Goal: Information Seeking & Learning: Learn about a topic

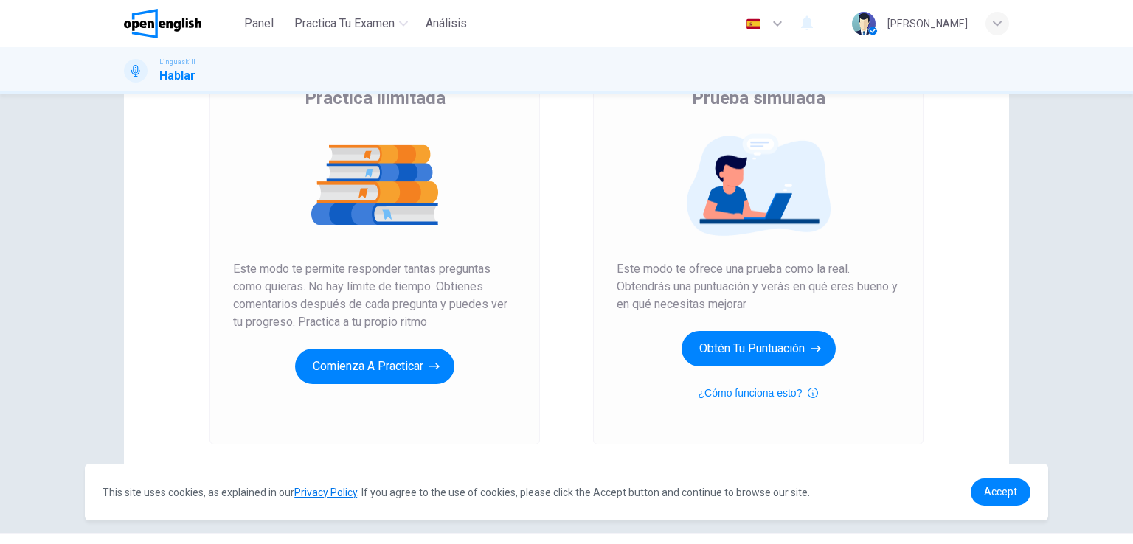
scroll to position [169, 0]
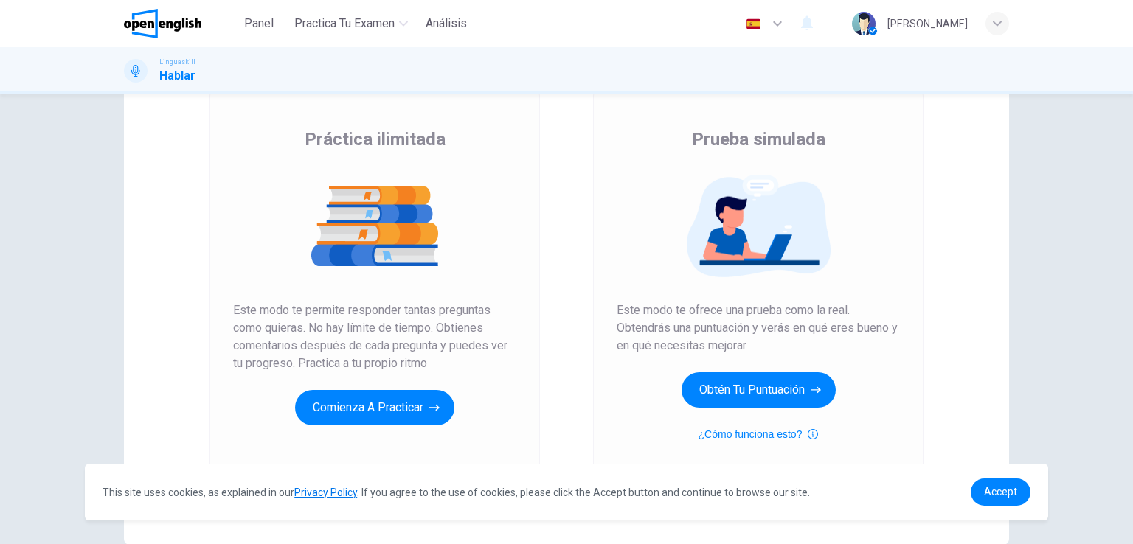
click at [606, 457] on div "Prueba simulada Este modo te ofrece una prueba como la real. Obtendrás una punt…" at bounding box center [758, 288] width 331 height 395
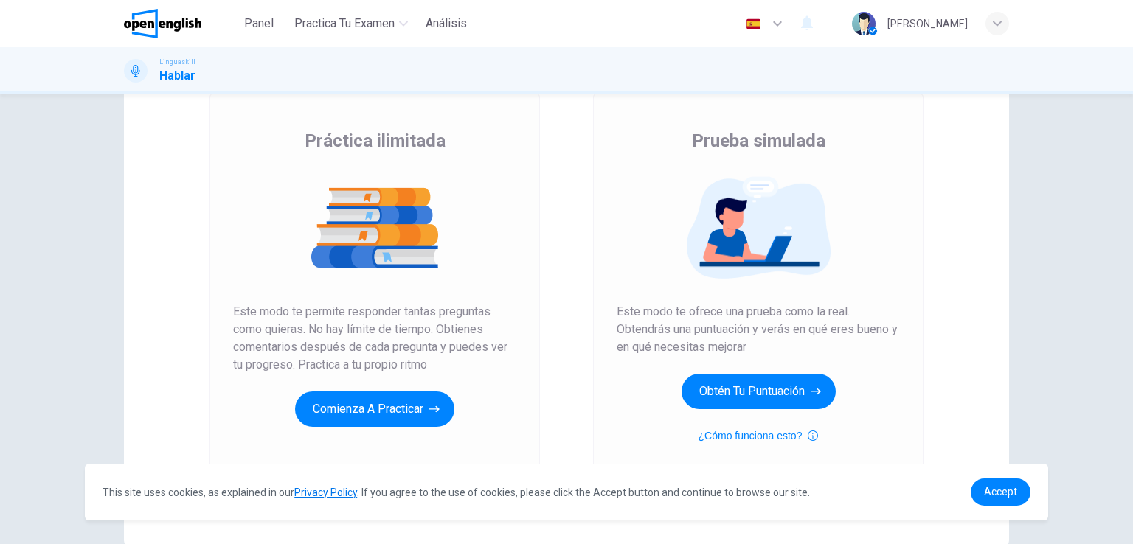
scroll to position [115, 0]
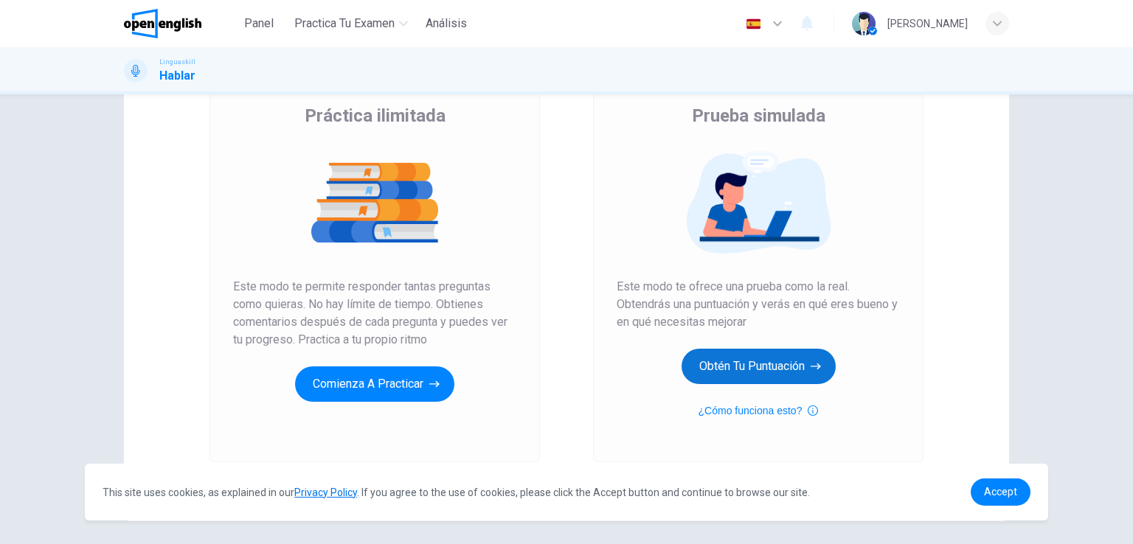
click at [730, 370] on button "Obtén tu puntuación" at bounding box center [759, 366] width 154 height 35
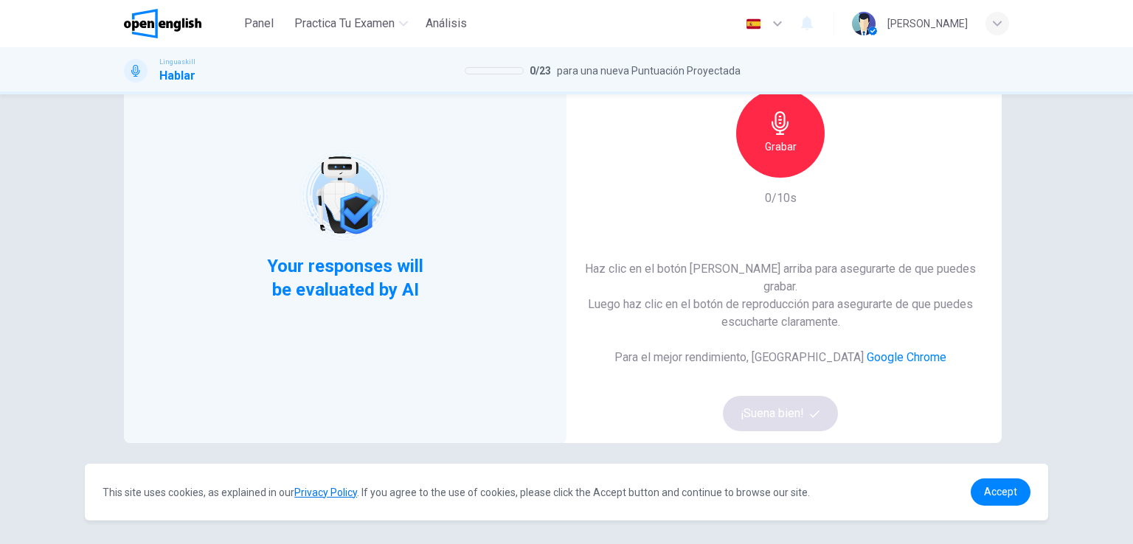
scroll to position [114, 0]
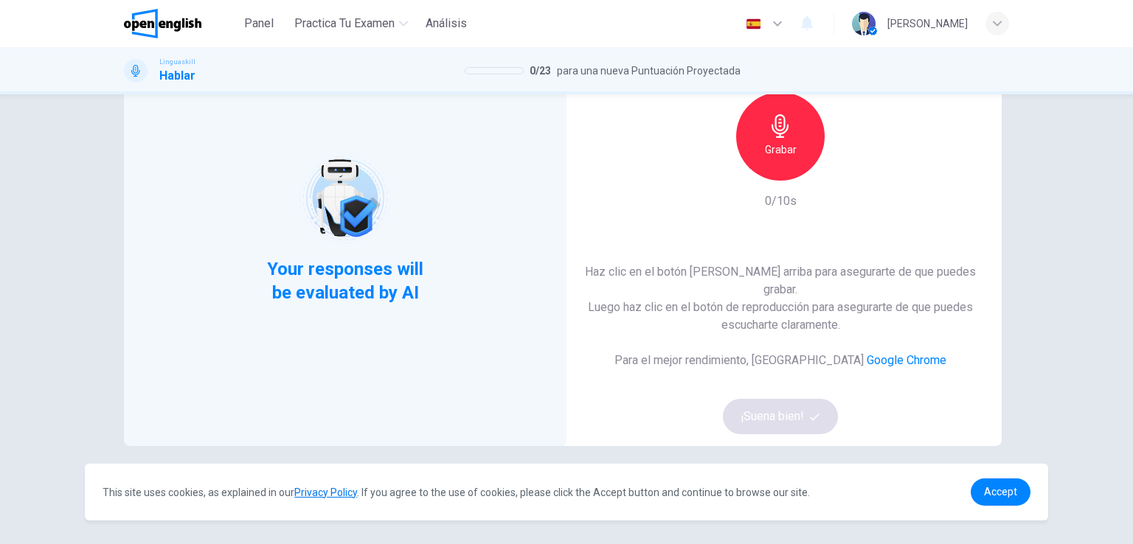
click at [784, 159] on h6 "Grabar" at bounding box center [781, 150] width 32 height 18
click at [779, 415] on button "¡Suena bien!" at bounding box center [780, 416] width 115 height 35
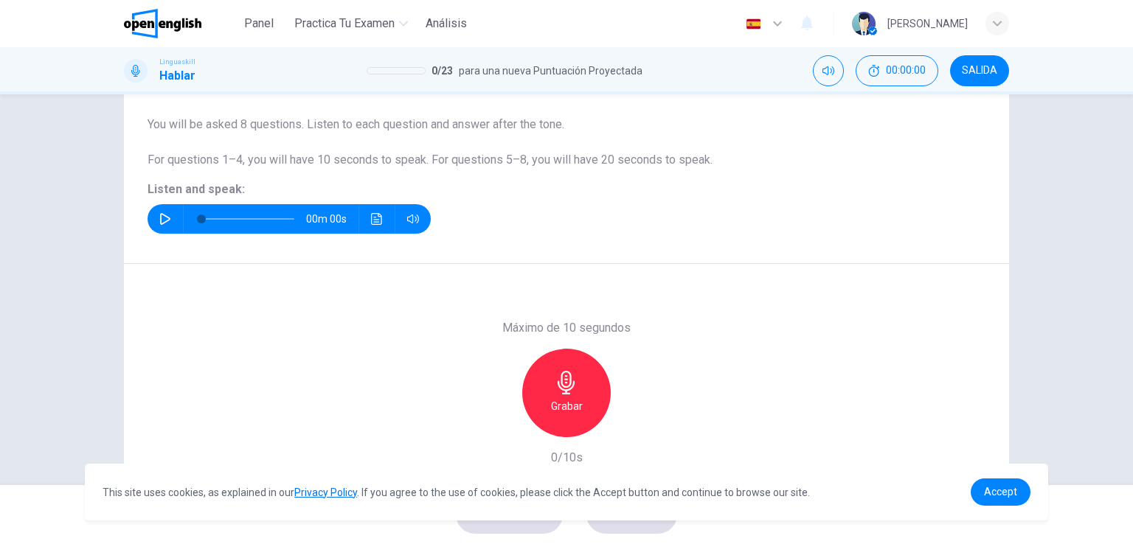
scroll to position [167, 0]
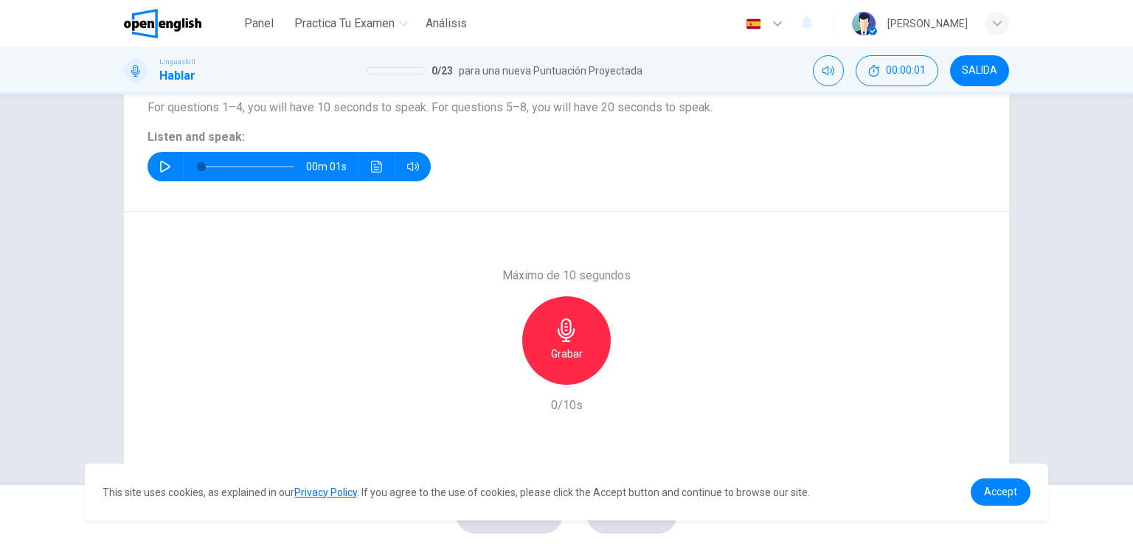
click at [162, 169] on icon "button" at bounding box center [165, 167] width 10 height 12
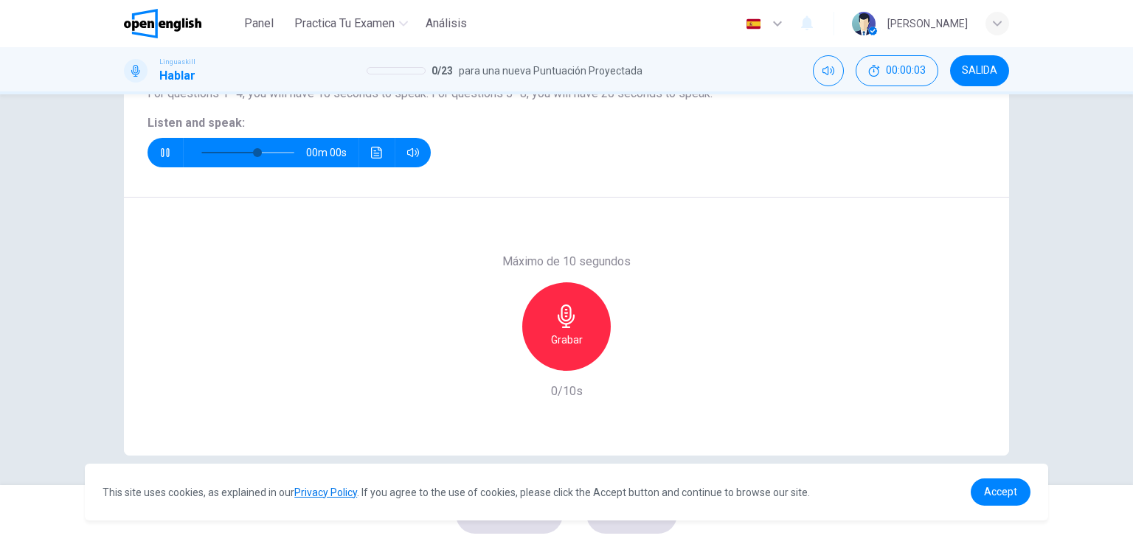
type input "*"
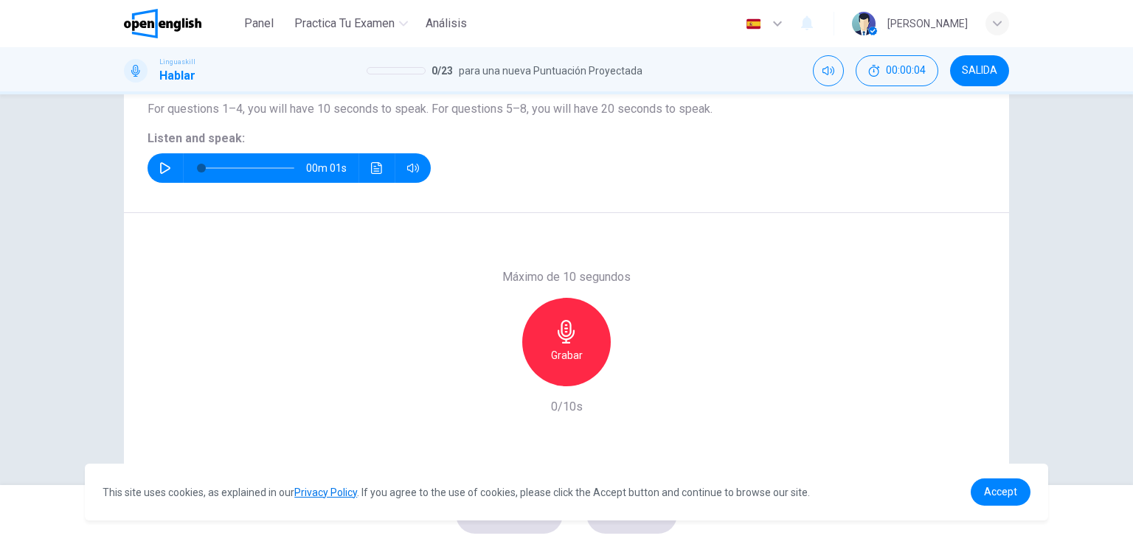
click at [578, 330] on div "Grabar" at bounding box center [566, 342] width 89 height 89
click at [561, 356] on h6 "Detener" at bounding box center [567, 356] width 38 height 18
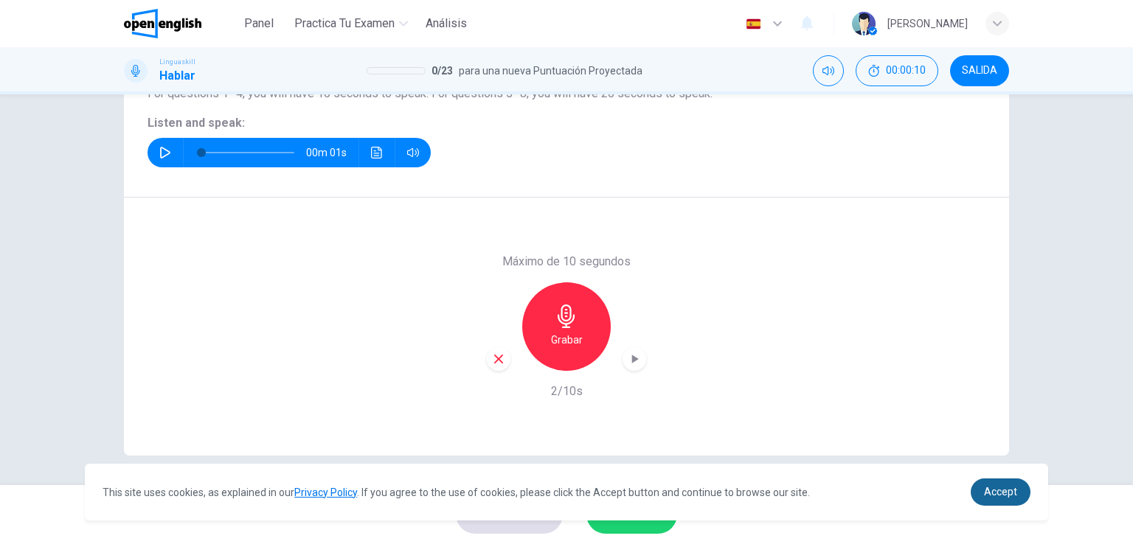
click at [995, 487] on span "Accept" at bounding box center [1000, 492] width 33 height 12
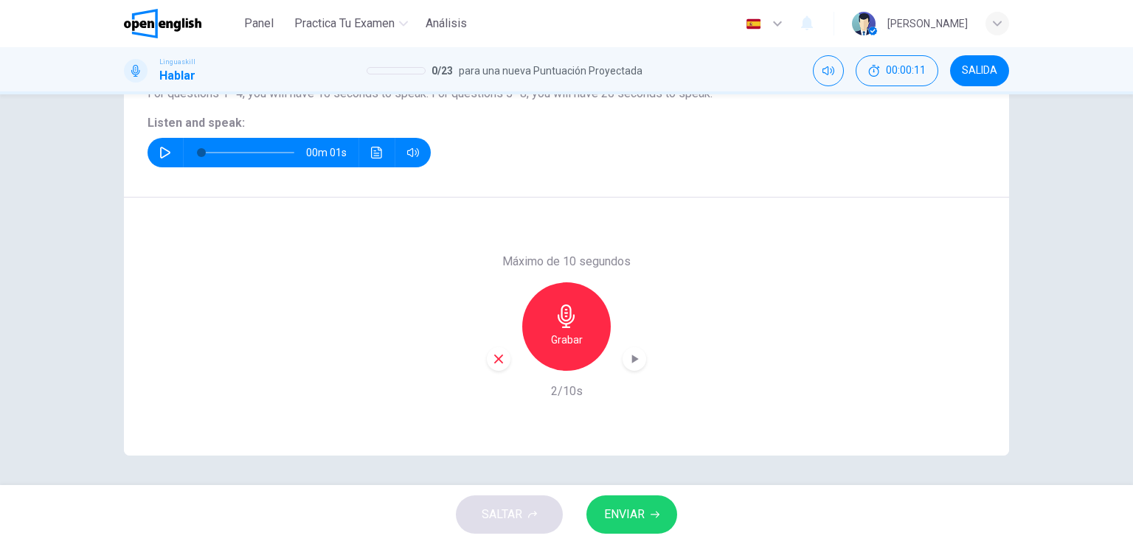
click at [642, 516] on span "ENVIAR" at bounding box center [624, 515] width 41 height 21
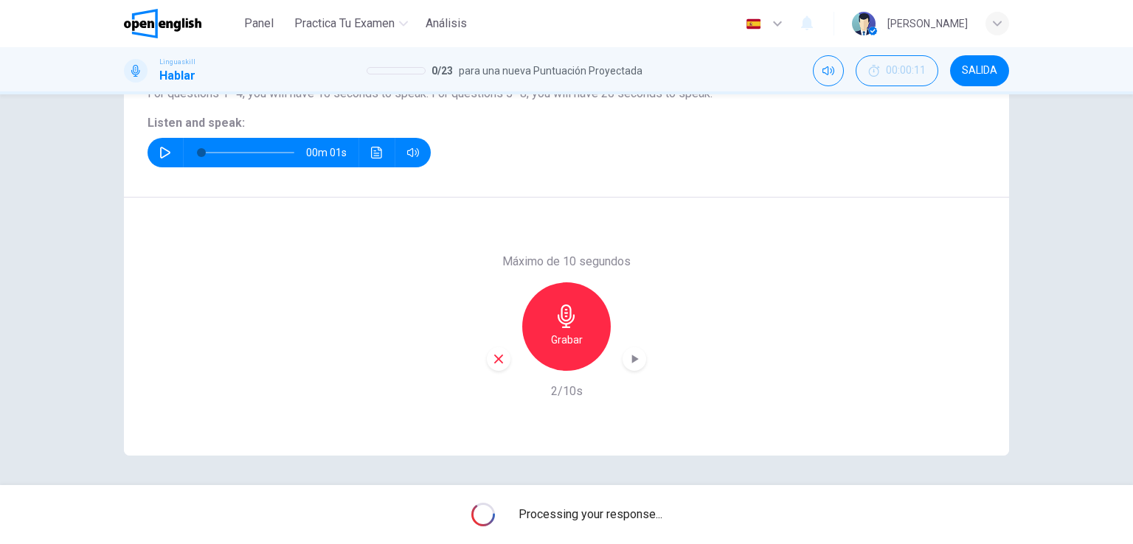
click at [642, 398] on div "Máximo de 10 segundos Grabar 2/10s" at bounding box center [566, 327] width 159 height 148
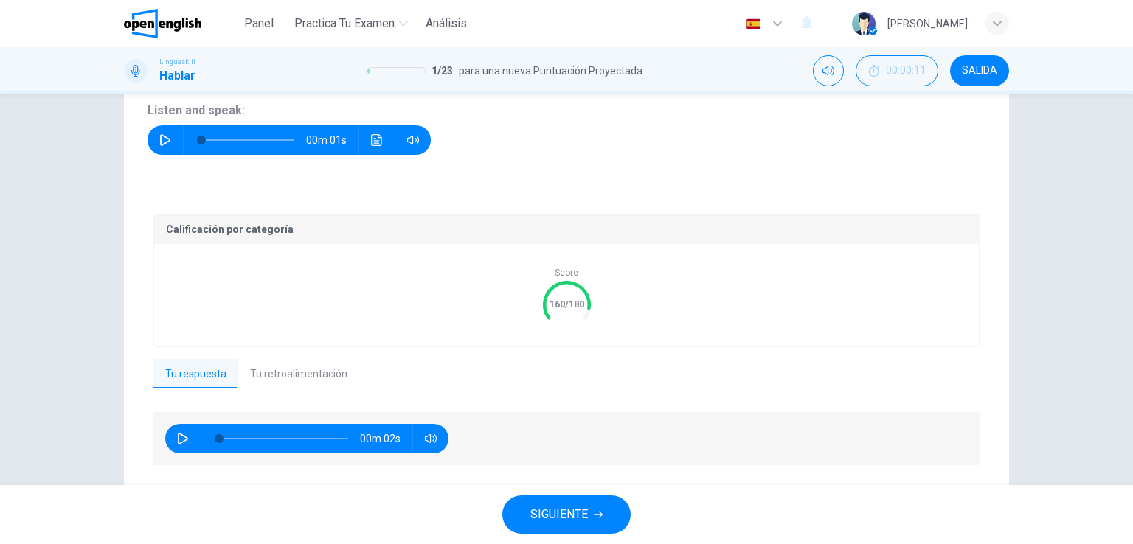
scroll to position [234, 0]
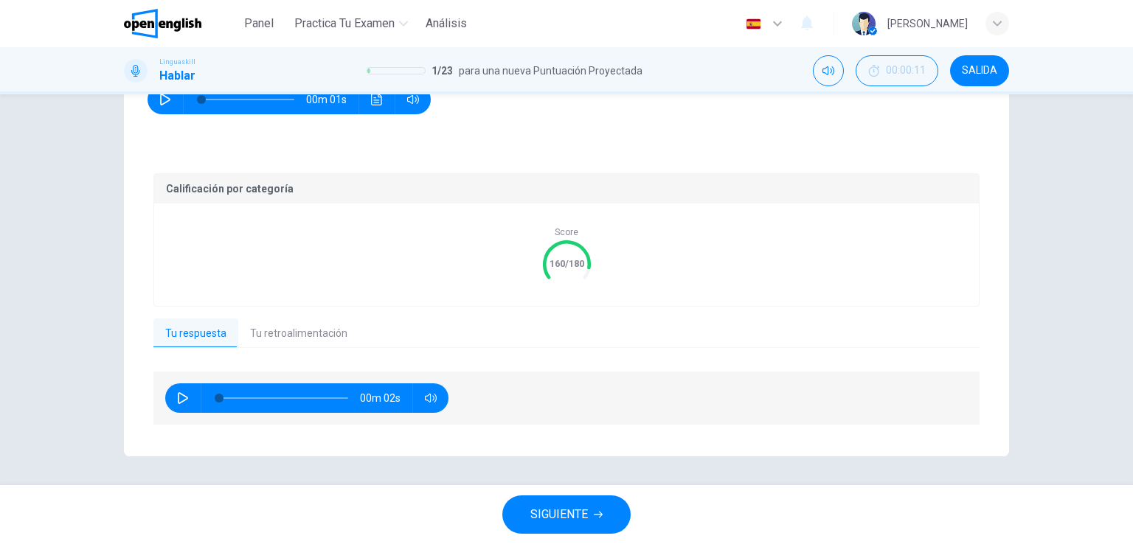
click at [177, 394] on icon "button" at bounding box center [183, 398] width 12 height 12
type input "*"
click at [280, 339] on button "Tu retroalimentación" at bounding box center [298, 334] width 121 height 31
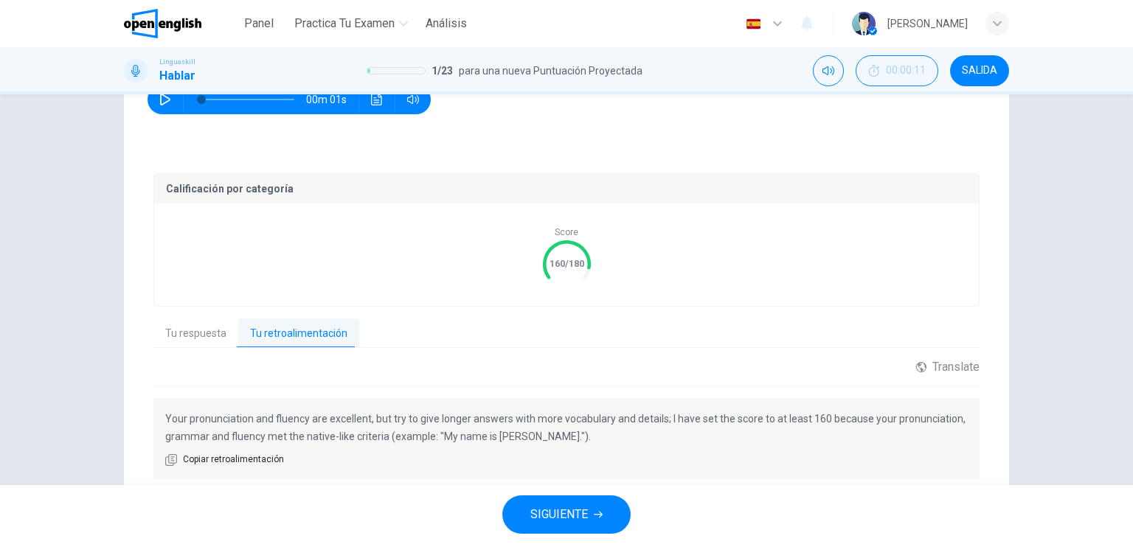
click at [194, 337] on button "Tu respuesta" at bounding box center [195, 334] width 85 height 31
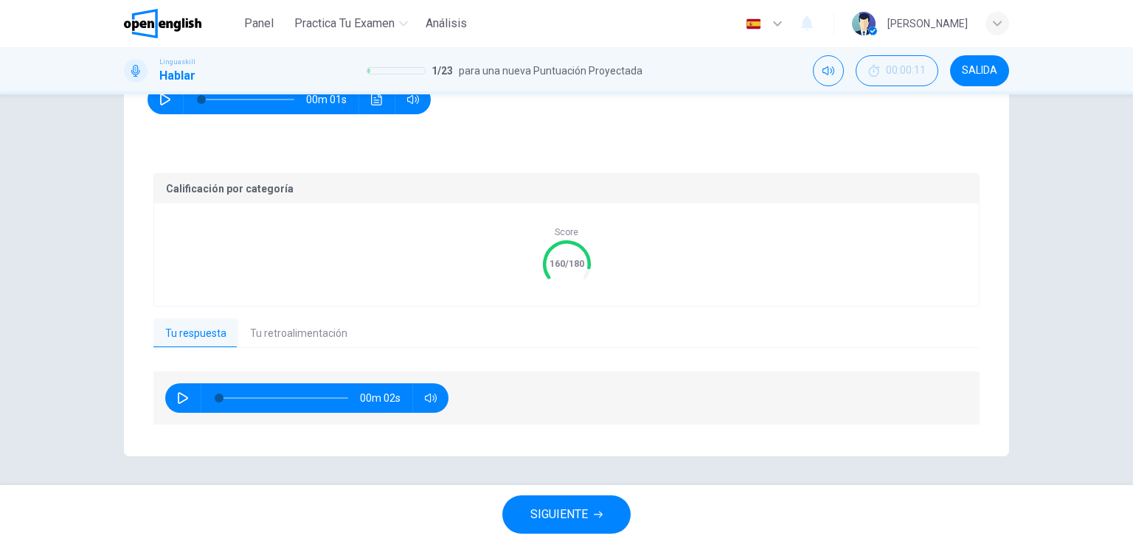
click at [575, 519] on span "SIGUIENTE" at bounding box center [559, 515] width 58 height 21
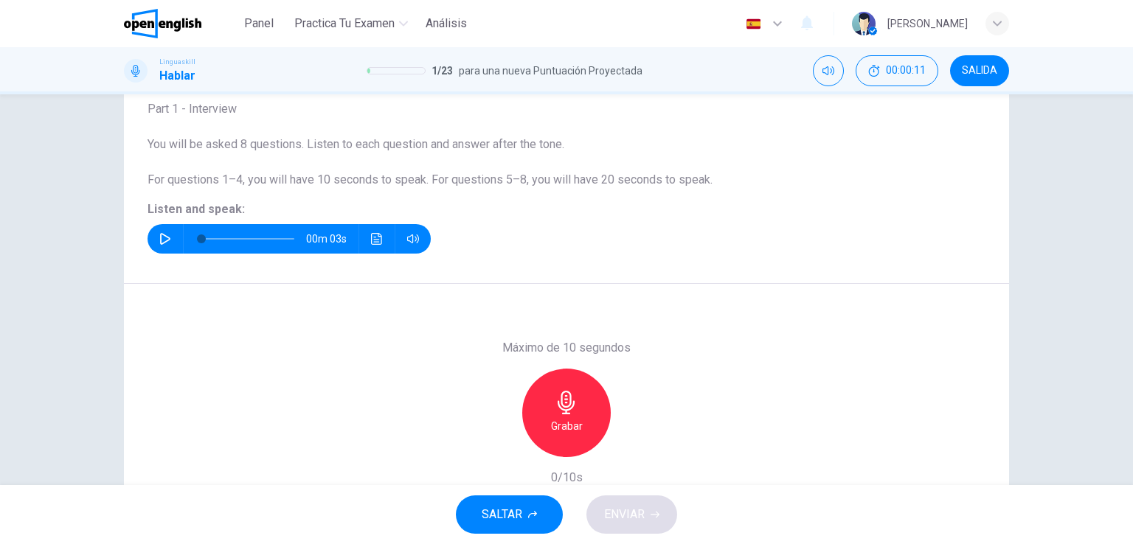
scroll to position [94, 0]
click at [154, 247] on button "button" at bounding box center [165, 239] width 24 height 30
type input "*"
click at [570, 399] on icon "button" at bounding box center [567, 403] width 24 height 24
click at [556, 414] on icon "button" at bounding box center [567, 403] width 24 height 24
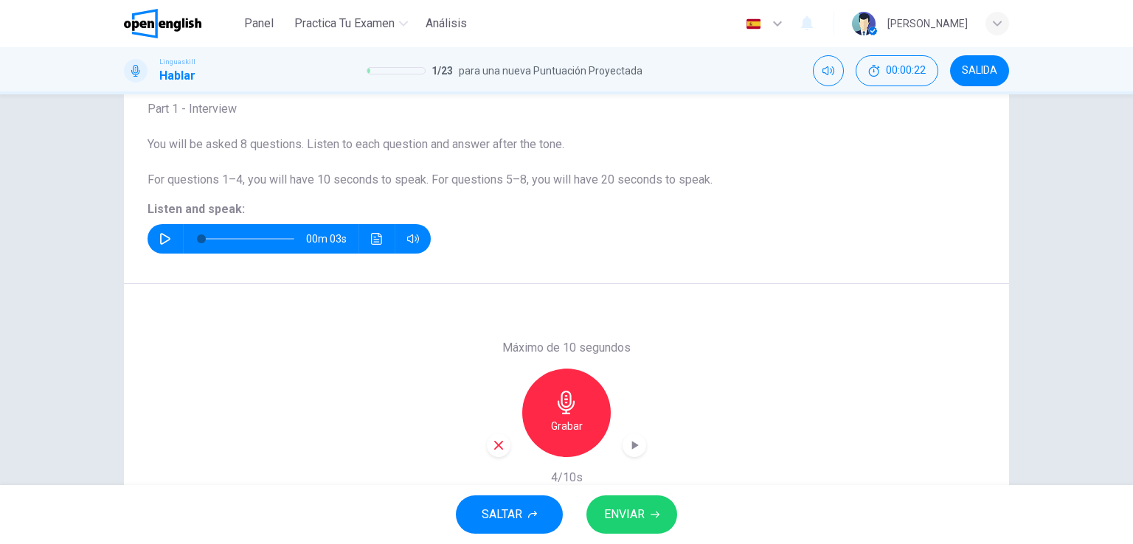
click at [641, 508] on span "ENVIAR" at bounding box center [624, 515] width 41 height 21
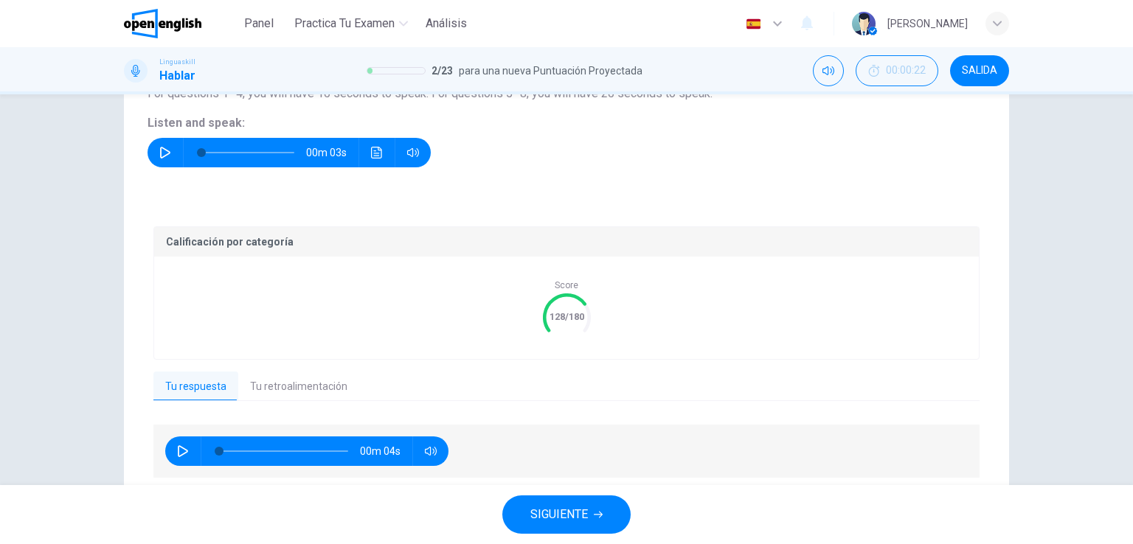
scroll to position [234, 0]
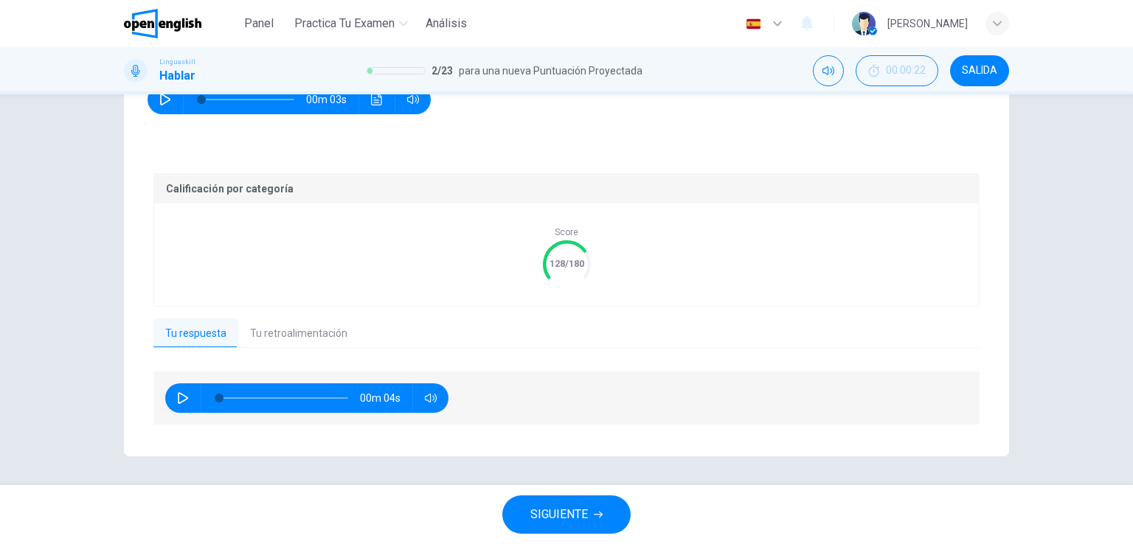
click at [190, 390] on div "00m 04s" at bounding box center [306, 399] width 283 height 30
click at [178, 388] on button "button" at bounding box center [183, 399] width 24 height 30
type input "*"
click at [280, 338] on button "Tu retroalimentación" at bounding box center [298, 334] width 121 height 31
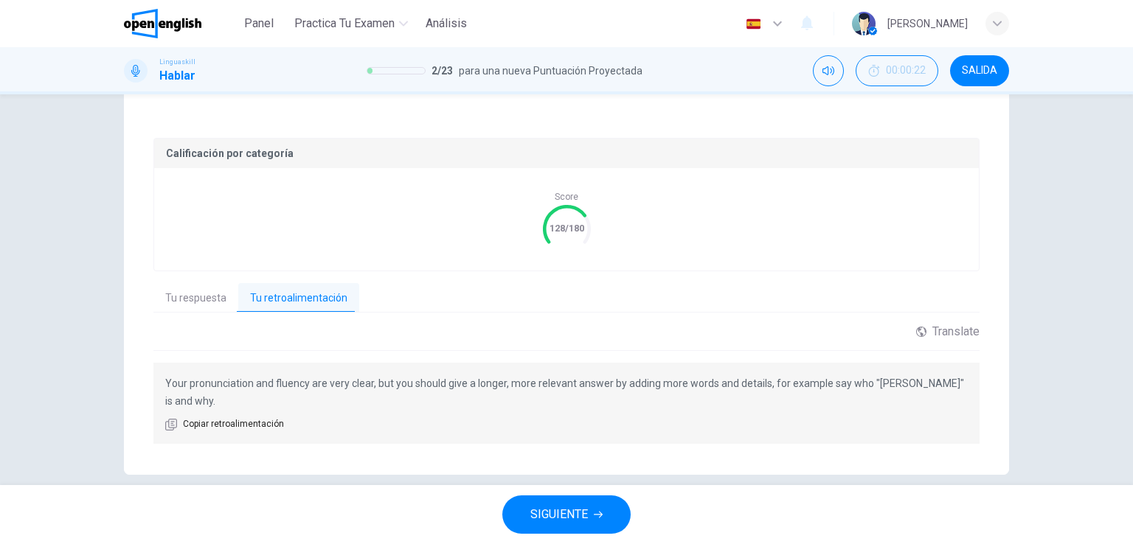
scroll to position [271, 0]
click at [550, 511] on span "SIGUIENTE" at bounding box center [559, 515] width 58 height 21
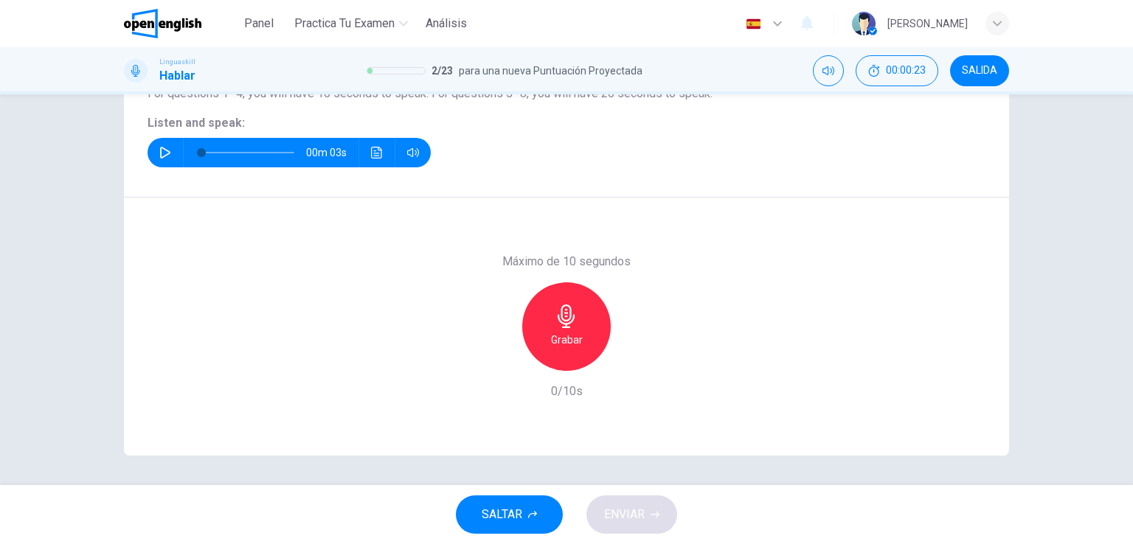
click at [155, 159] on button "button" at bounding box center [165, 153] width 24 height 30
type input "*"
click at [564, 328] on div "Grabar" at bounding box center [566, 327] width 89 height 89
click at [558, 320] on icon "button" at bounding box center [567, 317] width 24 height 24
click at [646, 523] on button "ENVIAR" at bounding box center [632, 515] width 91 height 38
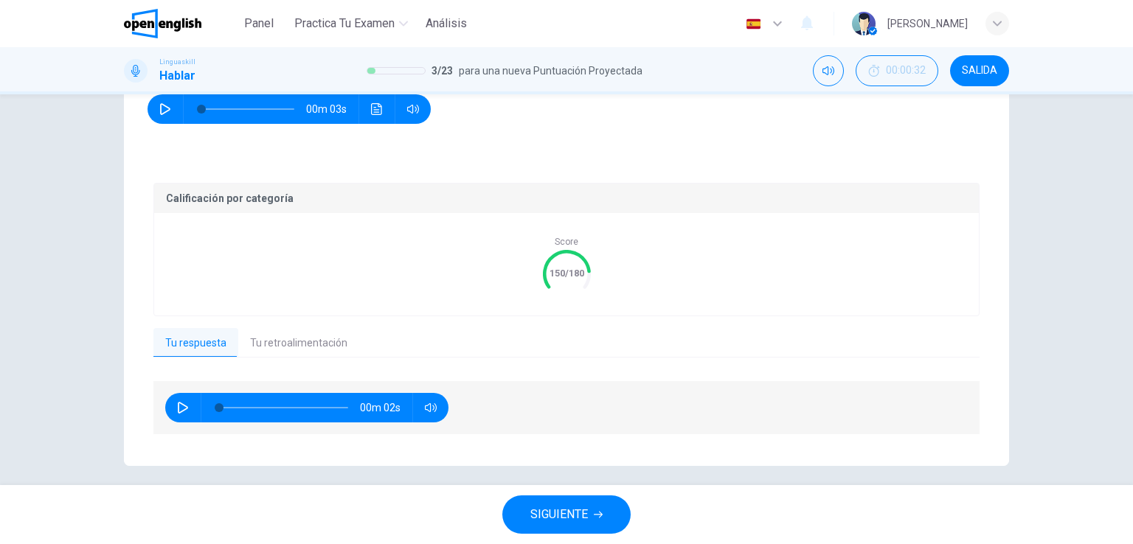
scroll to position [234, 0]
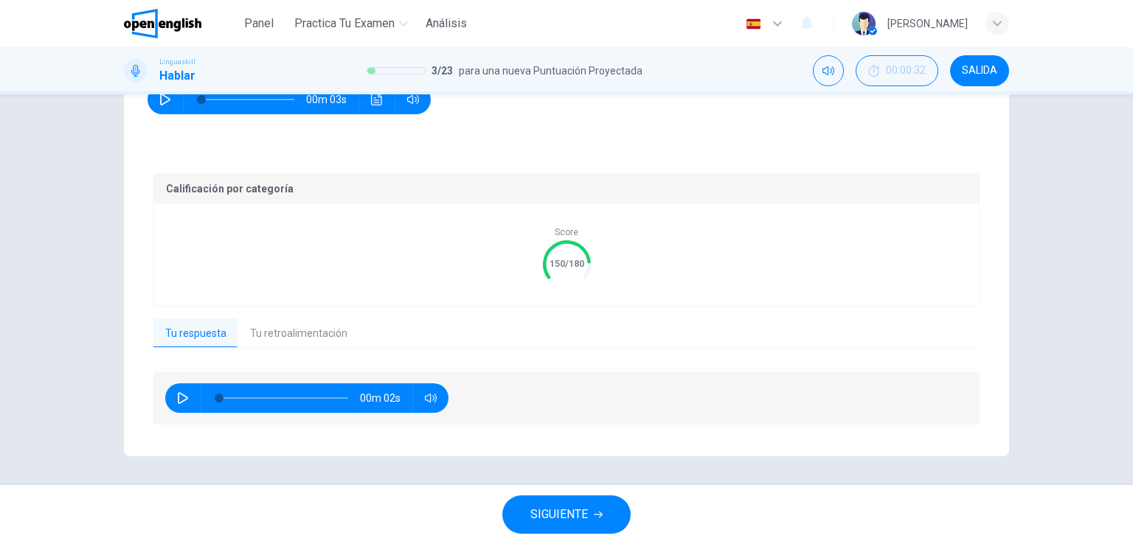
click at [179, 411] on button "button" at bounding box center [183, 399] width 24 height 30
type input "*"
click at [281, 340] on button "Tu retroalimentación" at bounding box center [298, 334] width 121 height 31
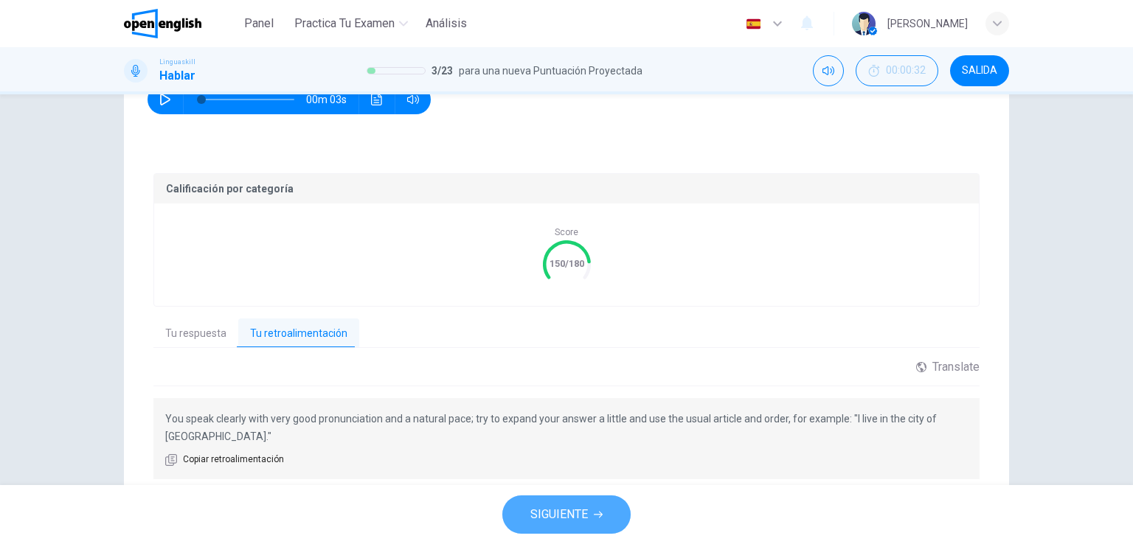
click at [550, 532] on button "SIGUIENTE" at bounding box center [566, 515] width 128 height 38
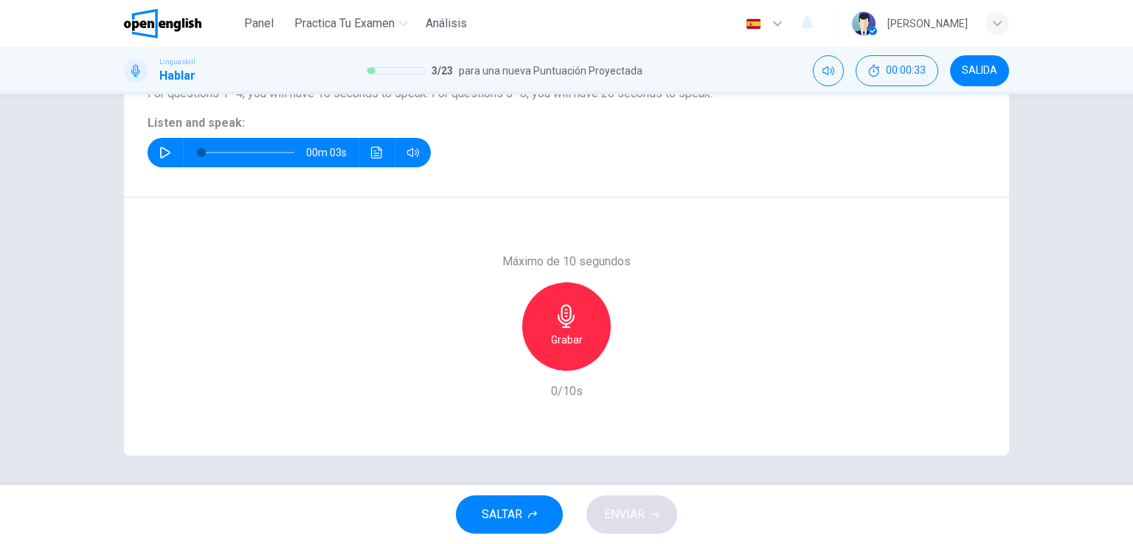
click at [153, 161] on button "button" at bounding box center [165, 153] width 24 height 30
type input "*"
click at [556, 331] on h6 "Grabar" at bounding box center [567, 340] width 32 height 18
click at [578, 324] on div "Detener" at bounding box center [566, 327] width 89 height 89
click at [643, 513] on span "ENVIAR" at bounding box center [624, 515] width 41 height 21
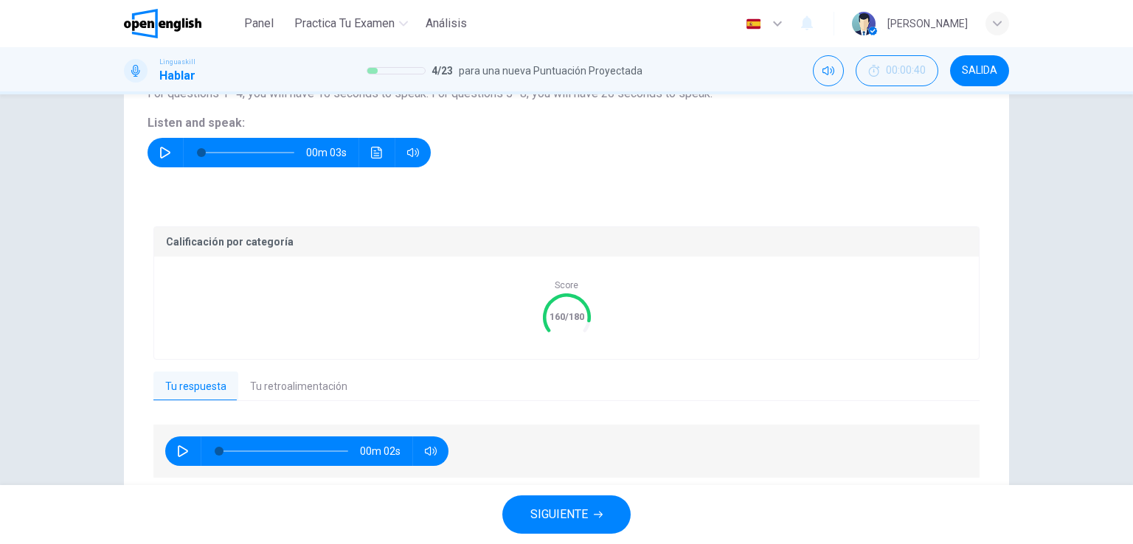
click at [184, 455] on icon "button" at bounding box center [183, 452] width 12 height 12
type input "*"
click at [277, 390] on button "Tu retroalimentación" at bounding box center [298, 387] width 121 height 31
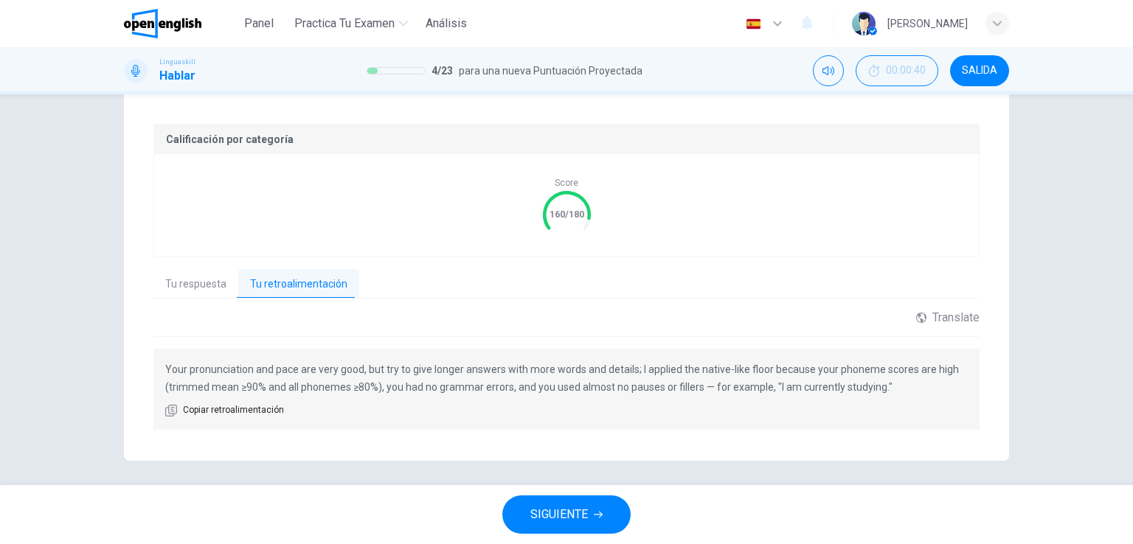
scroll to position [288, 0]
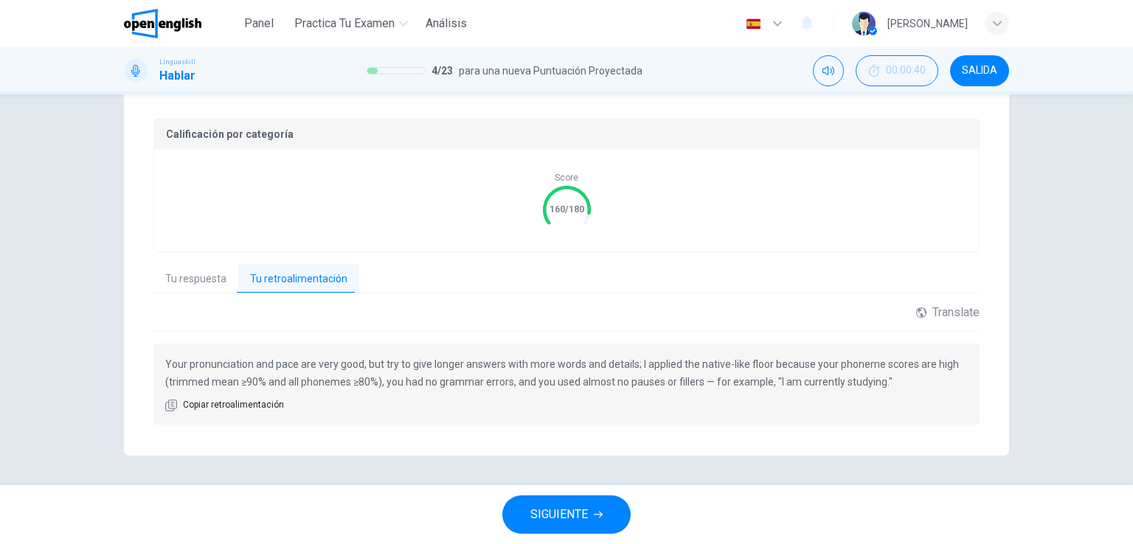
click at [559, 516] on span "SIGUIENTE" at bounding box center [559, 515] width 58 height 21
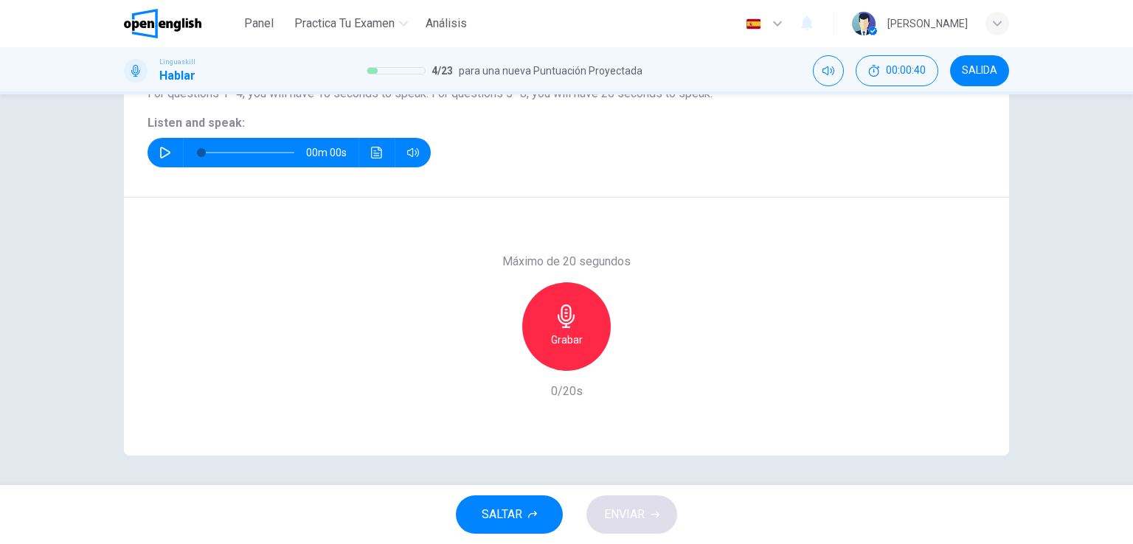
scroll to position [181, 0]
click at [167, 156] on icon "button" at bounding box center [165, 153] width 12 height 12
type input "*"
click at [571, 324] on icon "button" at bounding box center [567, 317] width 24 height 24
click at [570, 322] on icon "button" at bounding box center [567, 317] width 24 height 24
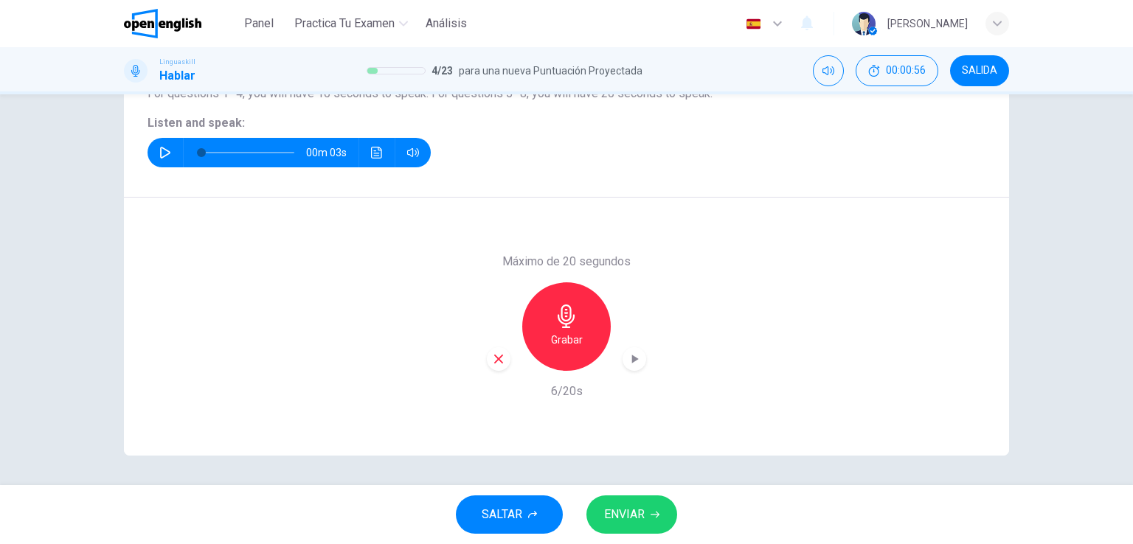
click at [641, 502] on button "ENVIAR" at bounding box center [632, 515] width 91 height 38
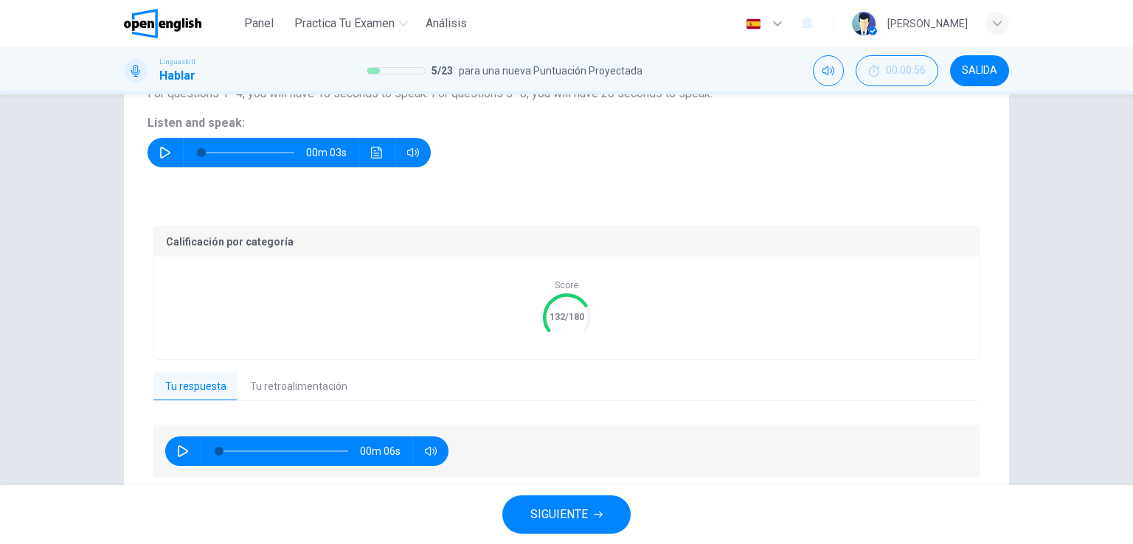
click at [180, 452] on icon "button" at bounding box center [183, 452] width 10 height 12
type input "*"
click at [271, 387] on button "Tu retroalimentación" at bounding box center [298, 387] width 121 height 31
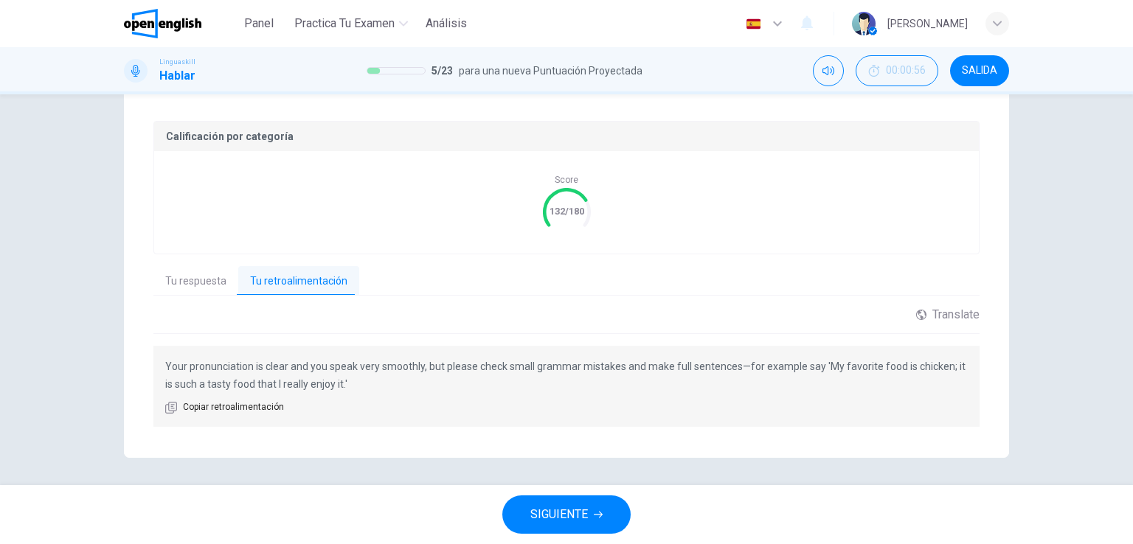
scroll to position [288, 0]
click at [578, 511] on span "SIGUIENTE" at bounding box center [559, 515] width 58 height 21
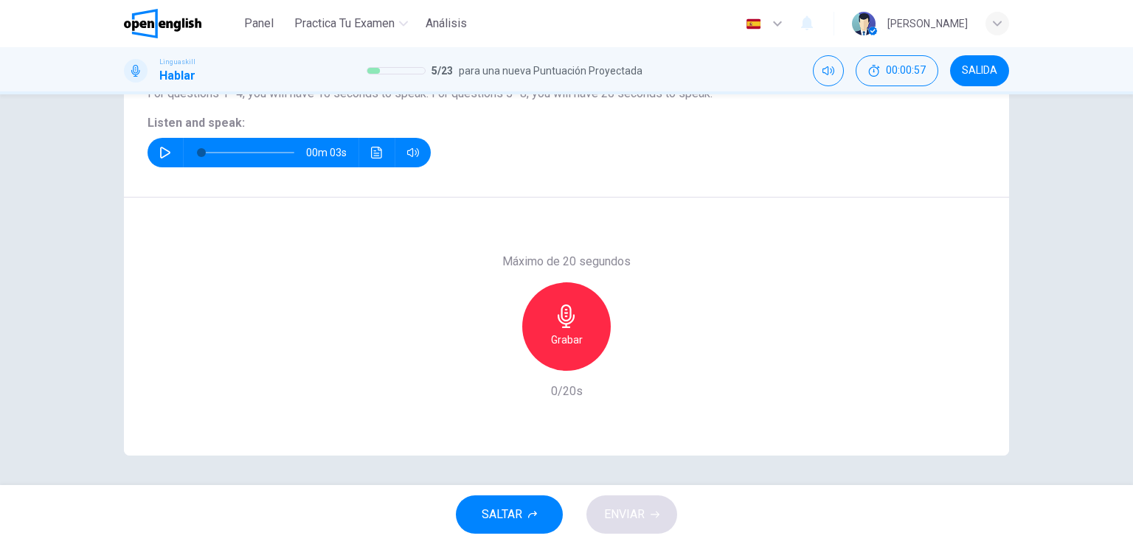
click at [155, 144] on button "button" at bounding box center [165, 153] width 24 height 30
click at [596, 325] on div "Grabar" at bounding box center [566, 327] width 89 height 89
click at [575, 316] on div "Detener" at bounding box center [566, 327] width 89 height 89
click at [607, 522] on span "ENVIAR" at bounding box center [624, 515] width 41 height 21
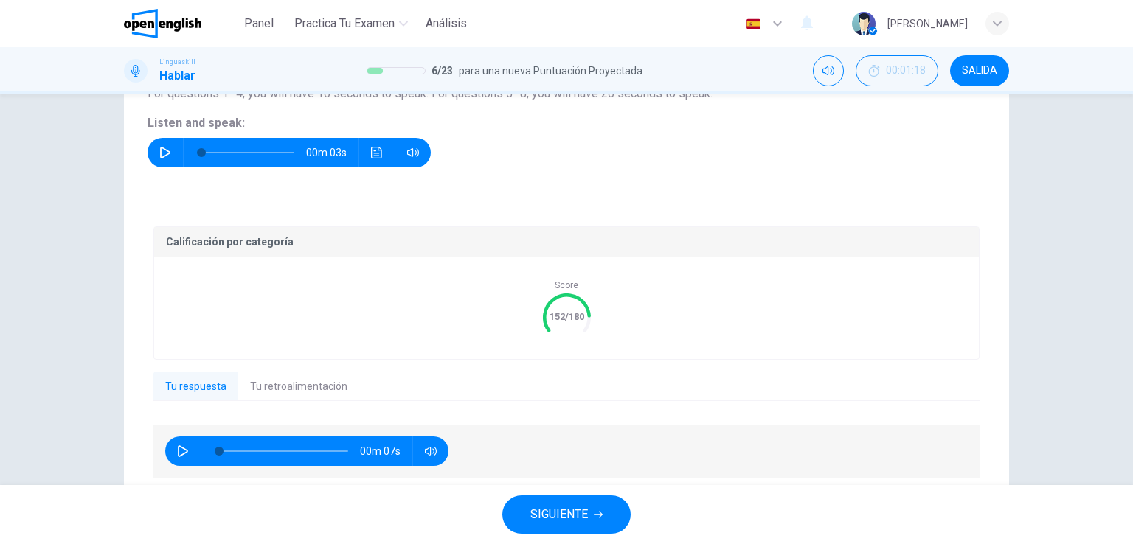
click at [274, 398] on button "Tu retroalimentación" at bounding box center [298, 387] width 121 height 31
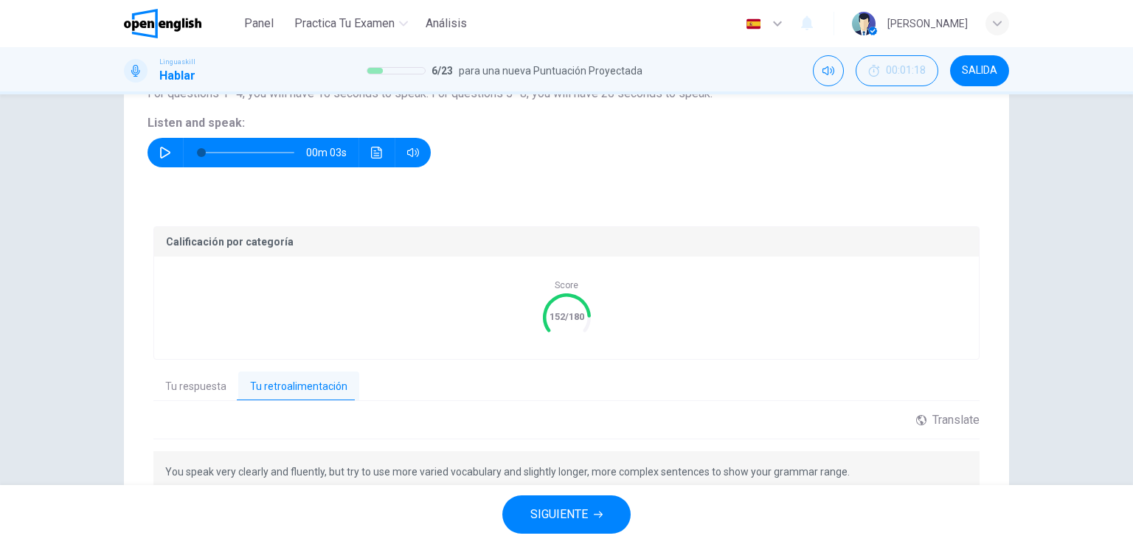
scroll to position [271, 0]
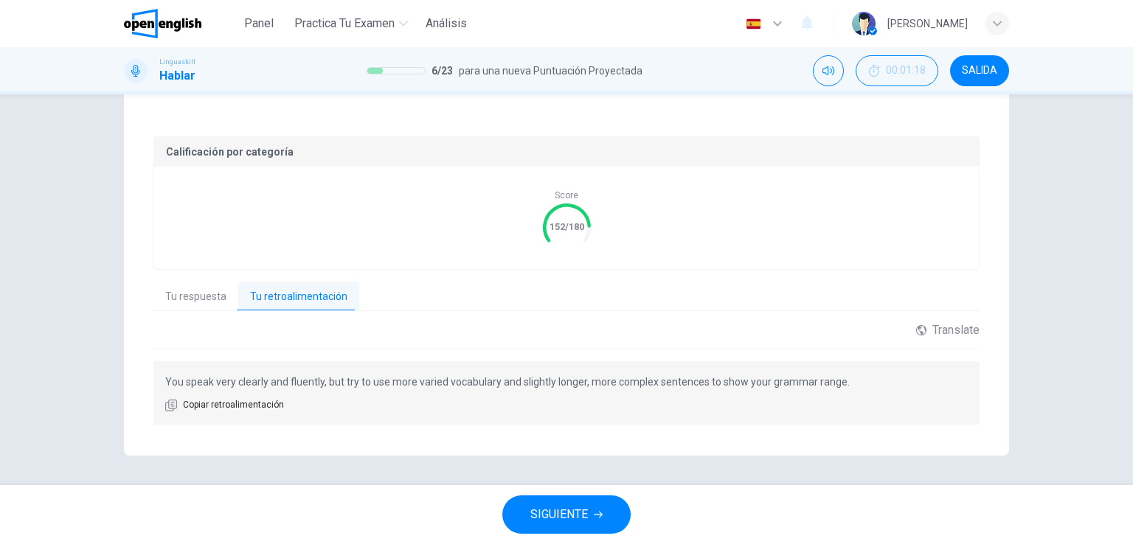
click at [203, 331] on div "Translate ​ ​ Powered by" at bounding box center [566, 336] width 826 height 27
click at [205, 299] on button "Tu respuesta" at bounding box center [195, 297] width 85 height 31
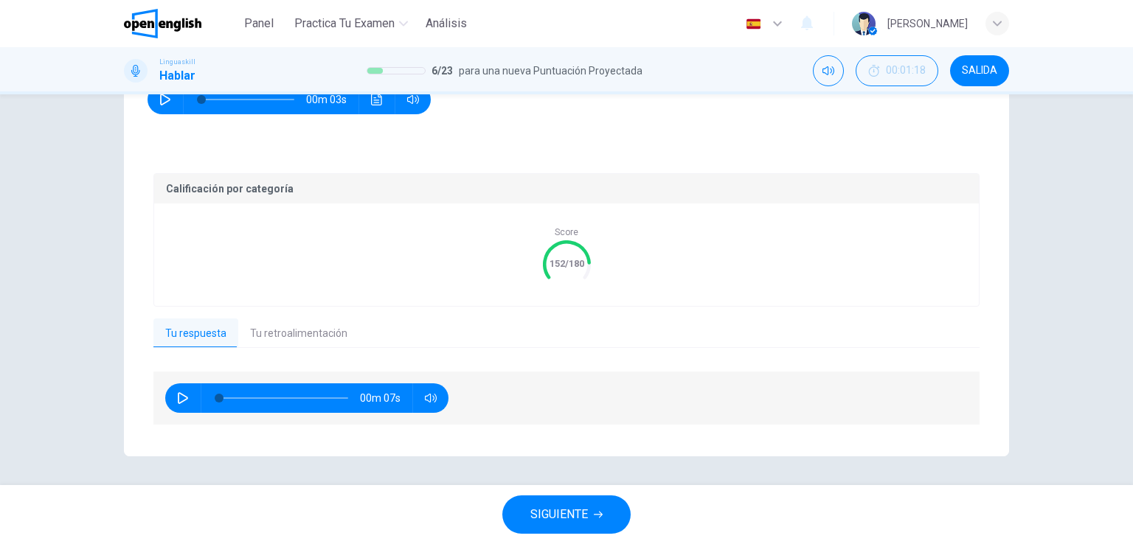
click at [543, 501] on button "SIGUIENTE" at bounding box center [566, 515] width 128 height 38
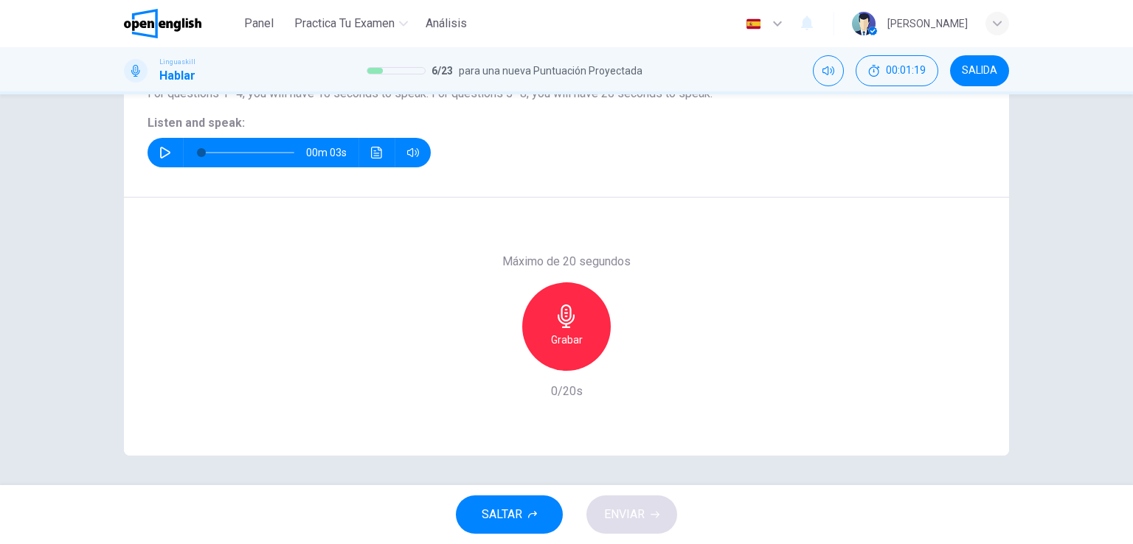
click at [163, 147] on icon "button" at bounding box center [165, 153] width 12 height 12
click at [163, 151] on icon "button" at bounding box center [165, 153] width 10 height 12
type input "*"
click at [561, 336] on h6 "Grabar" at bounding box center [567, 340] width 32 height 18
click at [641, 505] on span "ENVIAR" at bounding box center [624, 515] width 41 height 21
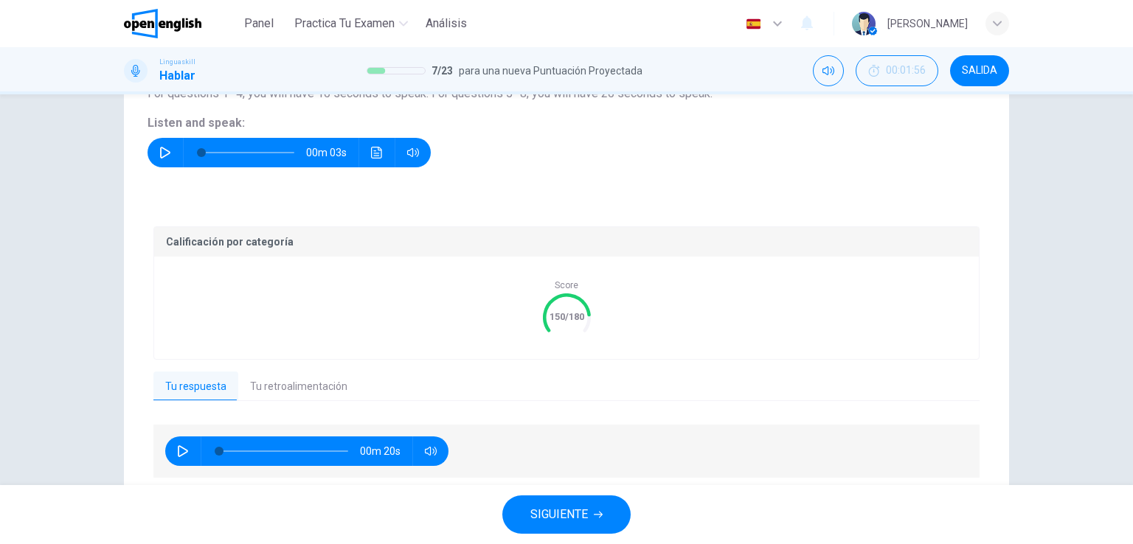
click at [177, 456] on icon "button" at bounding box center [183, 452] width 12 height 12
click at [280, 384] on button "Tu retroalimentación" at bounding box center [298, 387] width 121 height 31
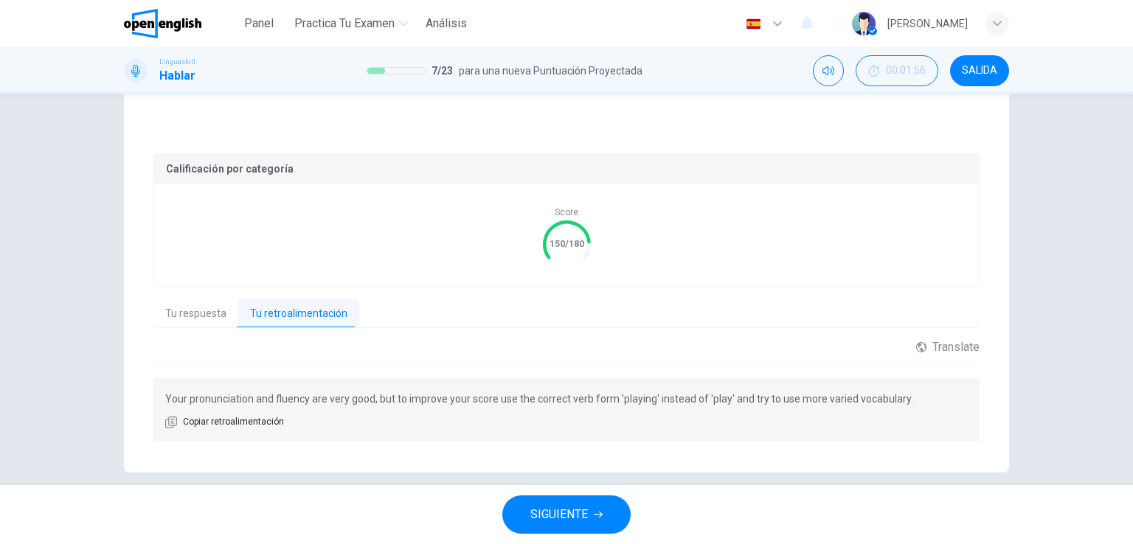
scroll to position [268, 0]
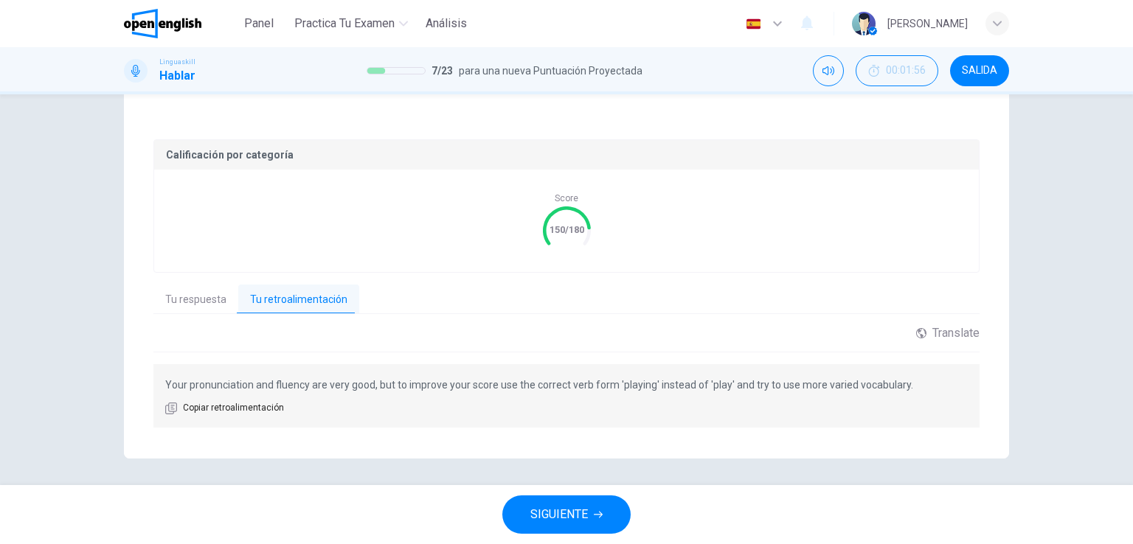
click at [198, 304] on button "Tu respuesta" at bounding box center [195, 300] width 85 height 31
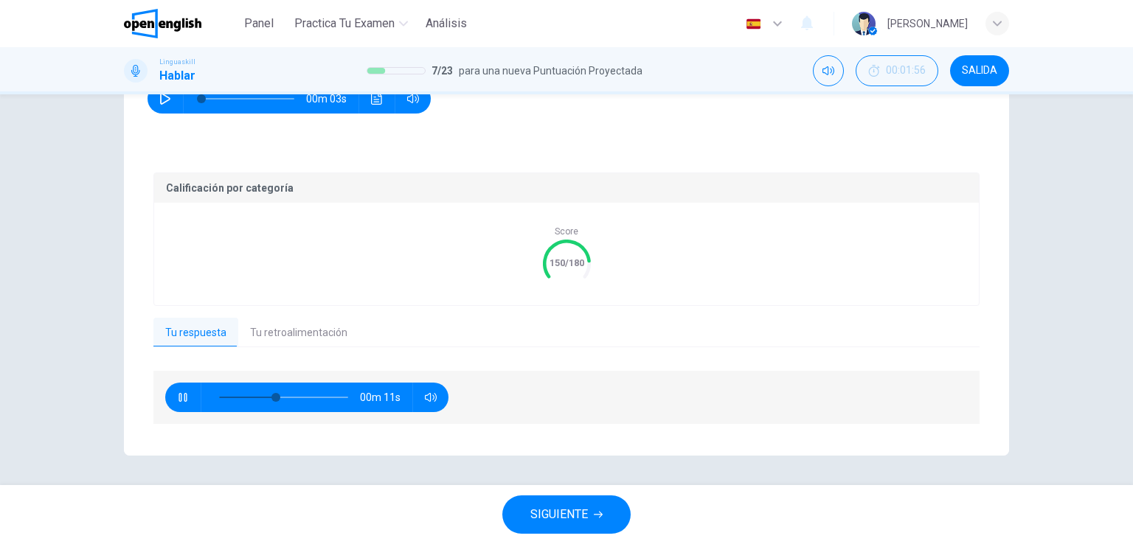
scroll to position [234, 0]
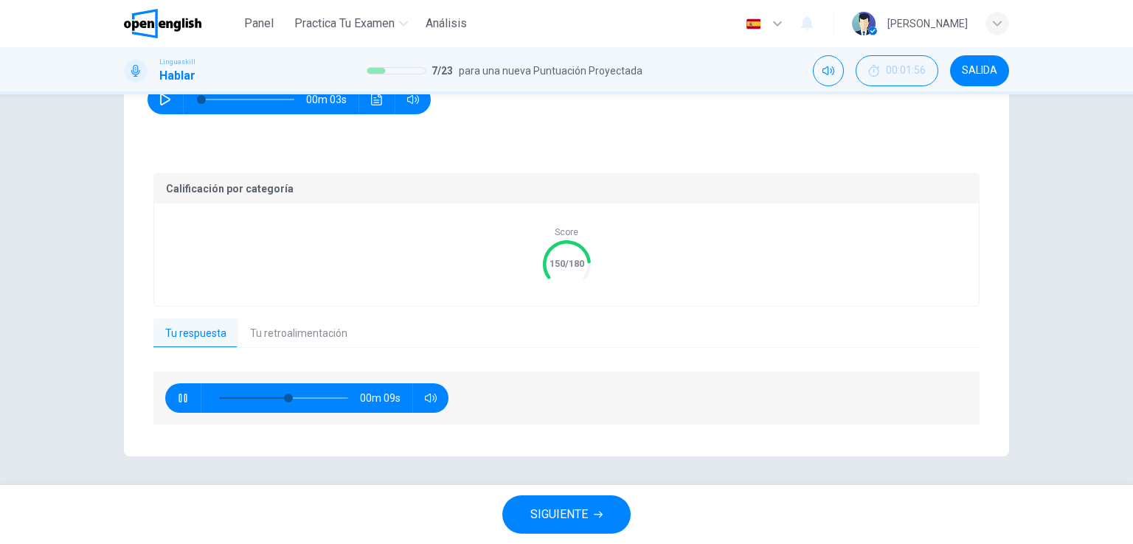
type input "**"
click at [558, 503] on button "SIGUIENTE" at bounding box center [566, 515] width 128 height 38
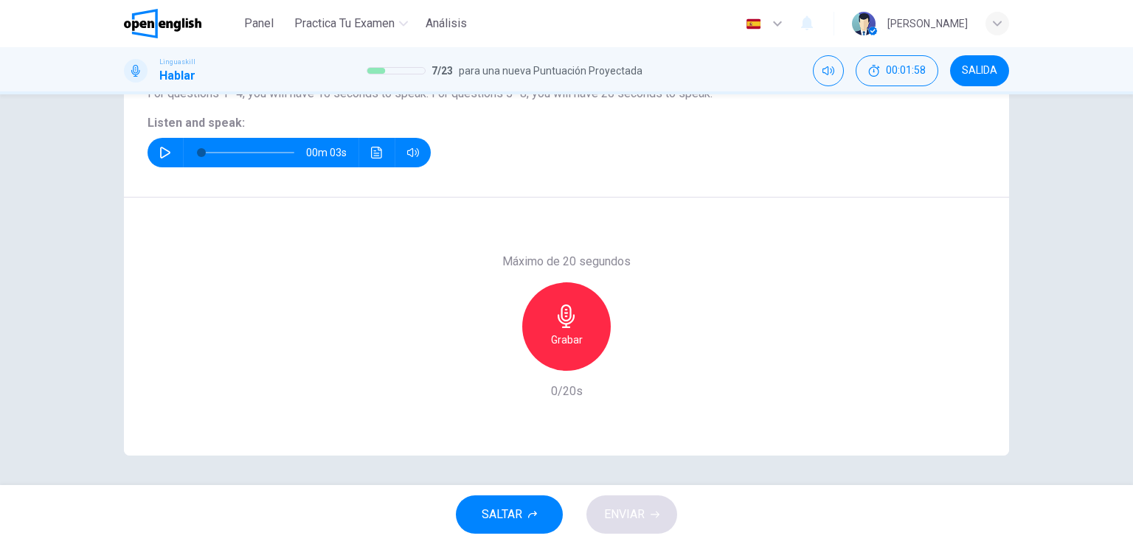
click at [160, 155] on icon "button" at bounding box center [165, 153] width 10 height 12
type input "*"
click at [571, 316] on icon "button" at bounding box center [567, 317] width 24 height 24
click at [569, 329] on div "Detener" at bounding box center [566, 327] width 89 height 89
click at [644, 530] on button "ENVIAR" at bounding box center [632, 515] width 91 height 38
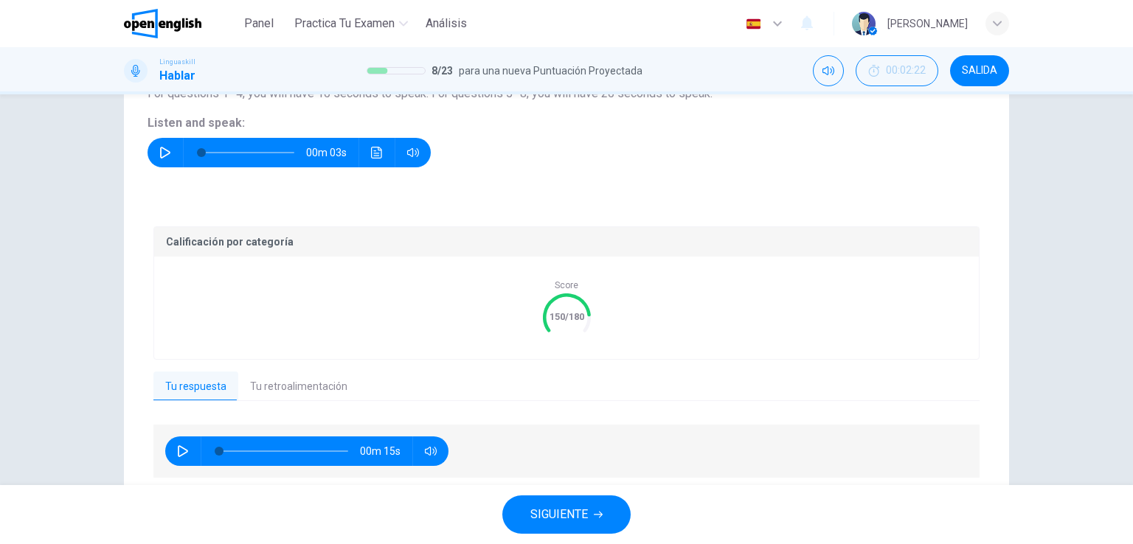
click at [573, 505] on span "SIGUIENTE" at bounding box center [559, 515] width 58 height 21
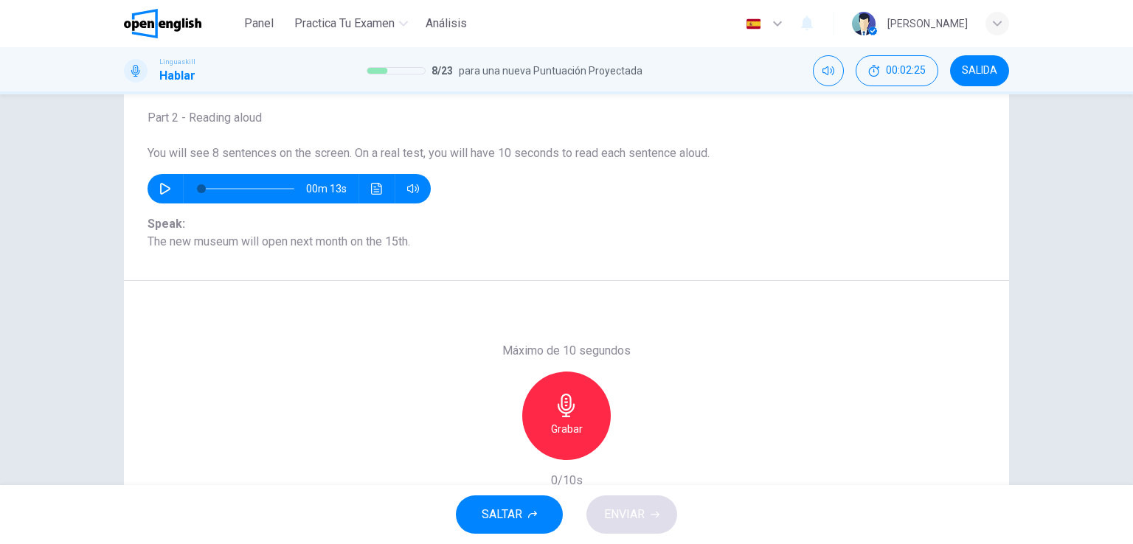
scroll to position [80, 0]
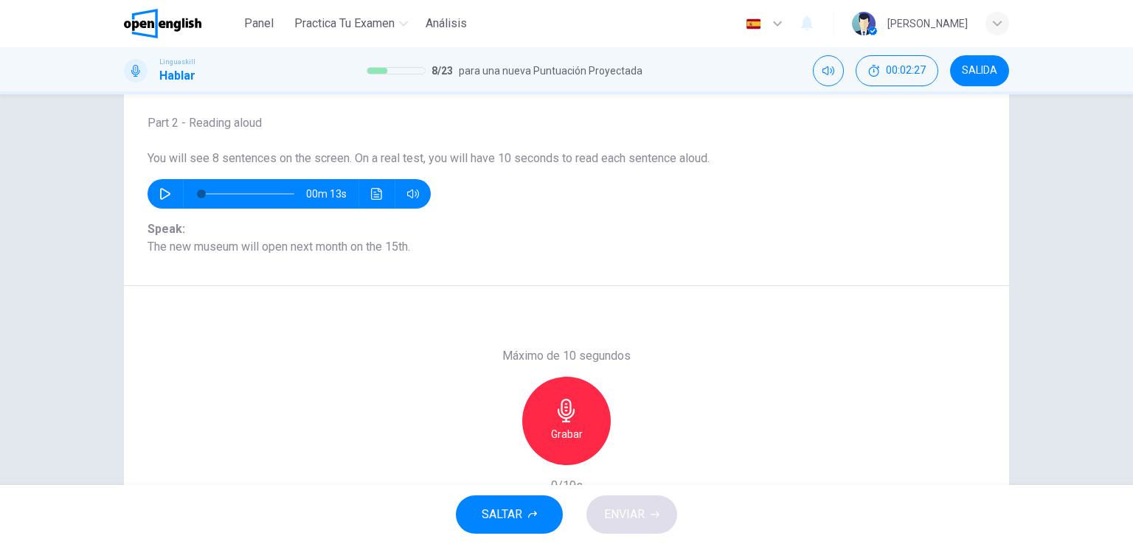
click at [169, 193] on button "button" at bounding box center [165, 194] width 24 height 30
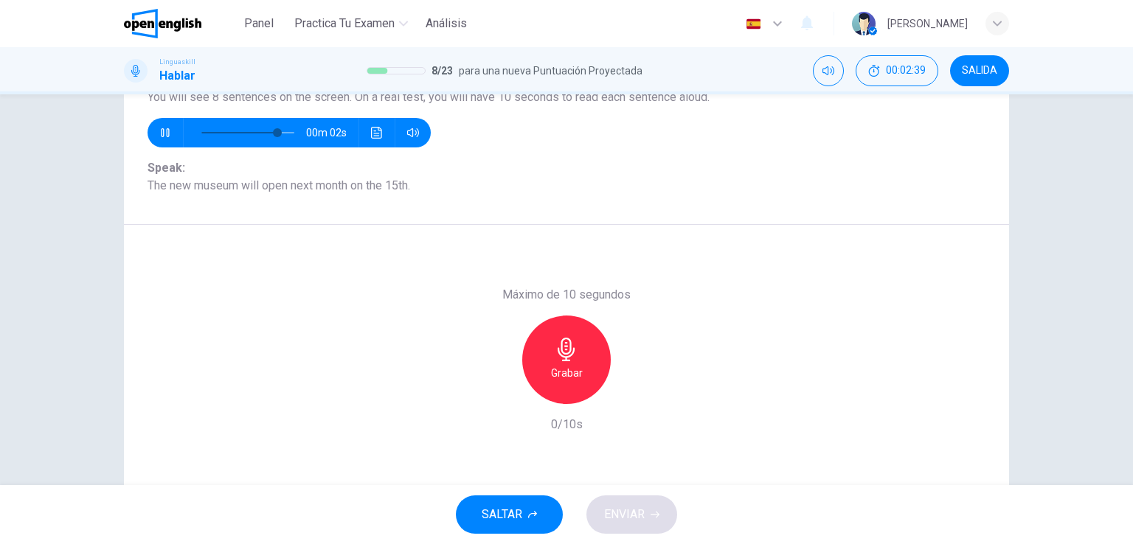
scroll to position [139, 0]
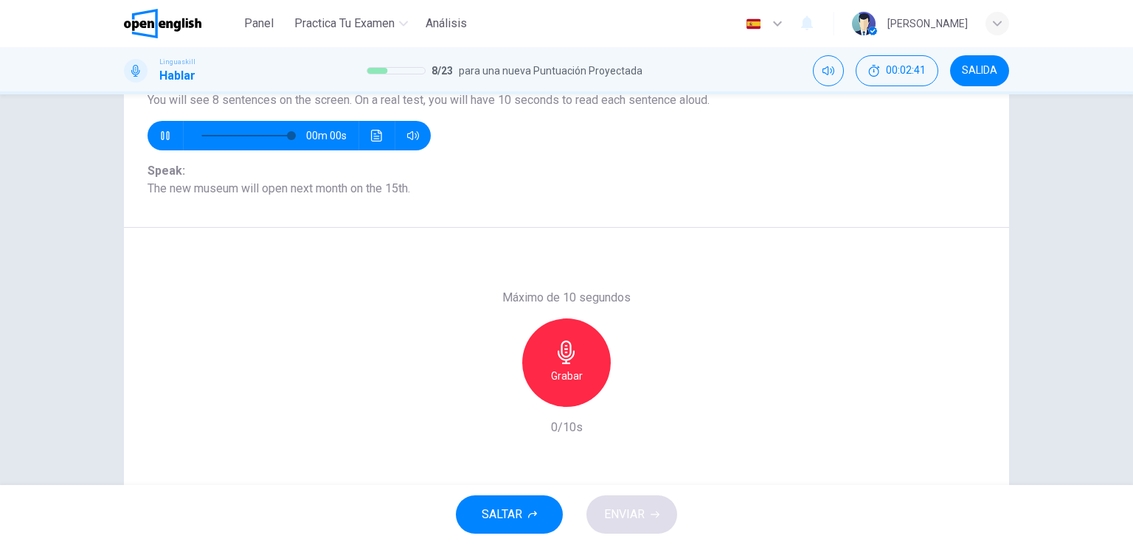
type input "*"
click at [557, 356] on icon "button" at bounding box center [567, 353] width 24 height 24
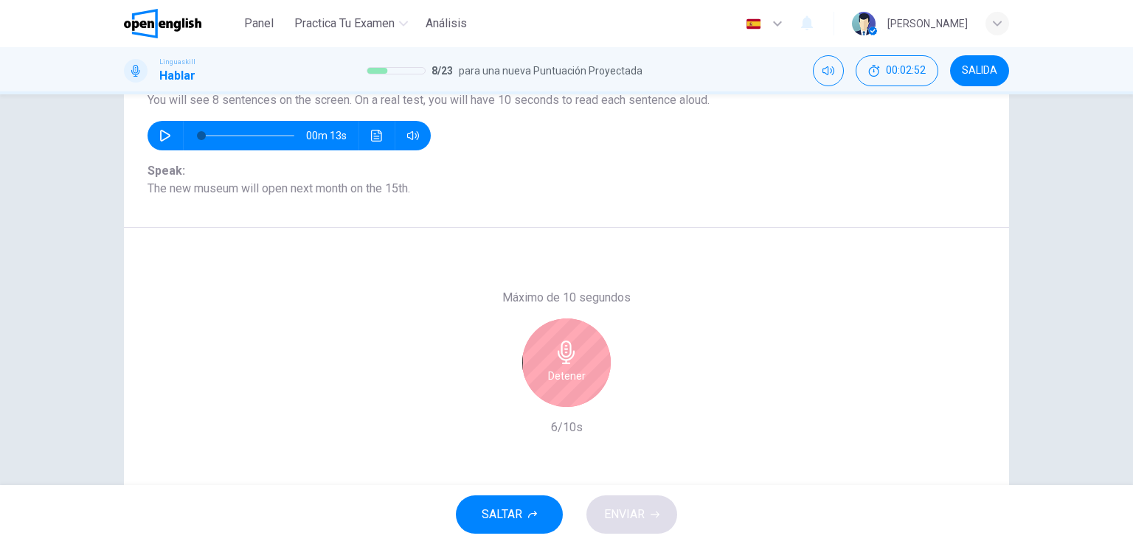
click at [555, 363] on icon "button" at bounding box center [567, 353] width 24 height 24
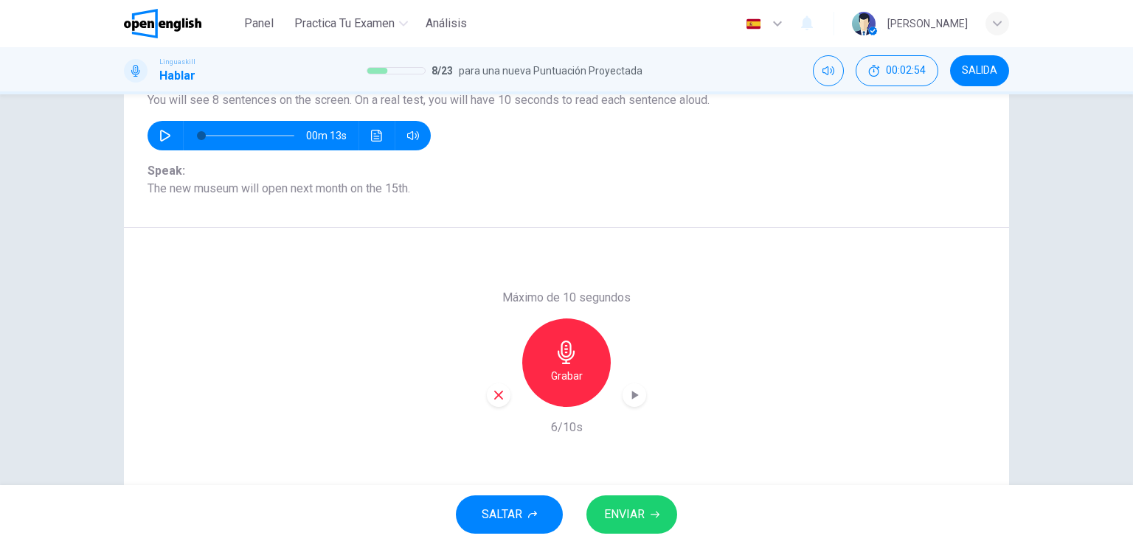
click at [643, 512] on span "ENVIAR" at bounding box center [624, 515] width 41 height 21
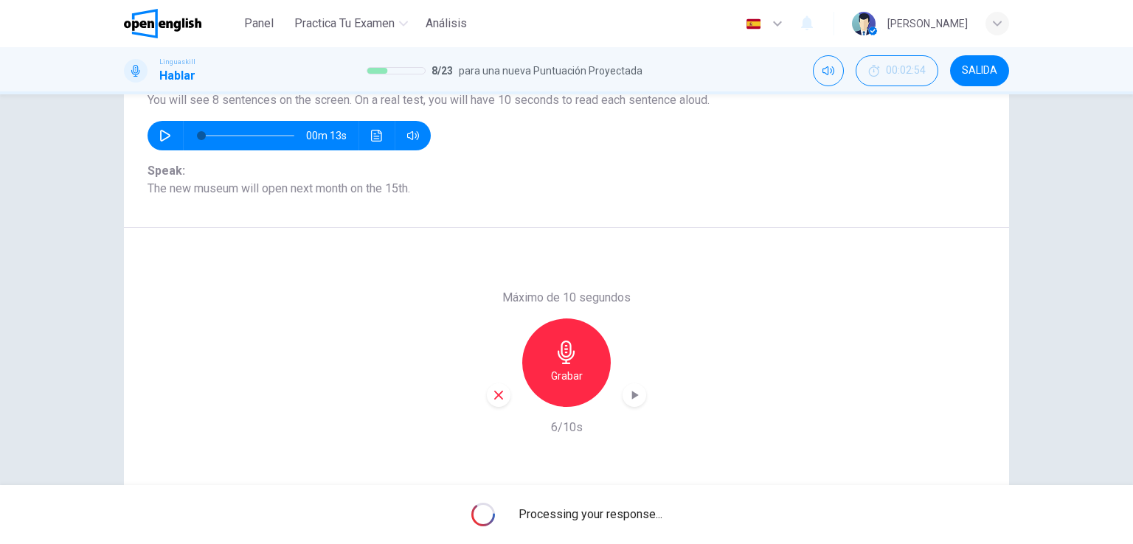
scroll to position [181, 0]
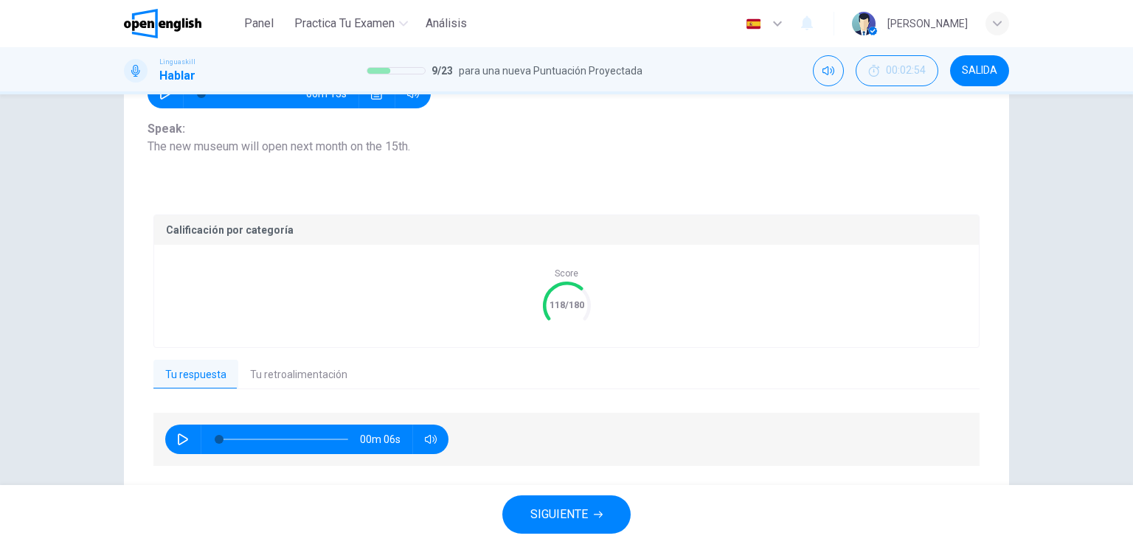
click at [274, 375] on button "Tu retroalimentación" at bounding box center [298, 375] width 121 height 31
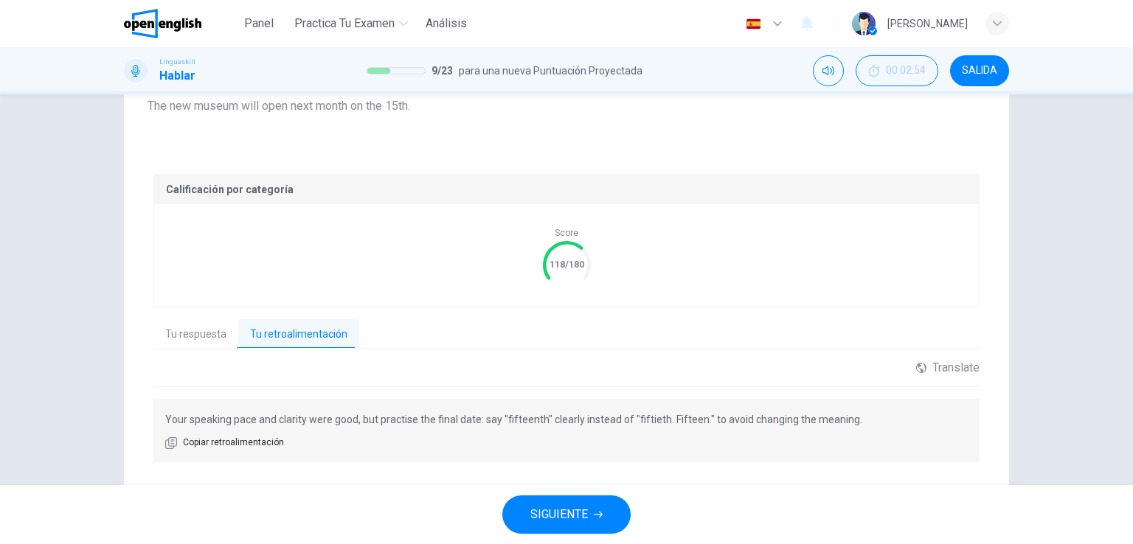
scroll to position [239, 0]
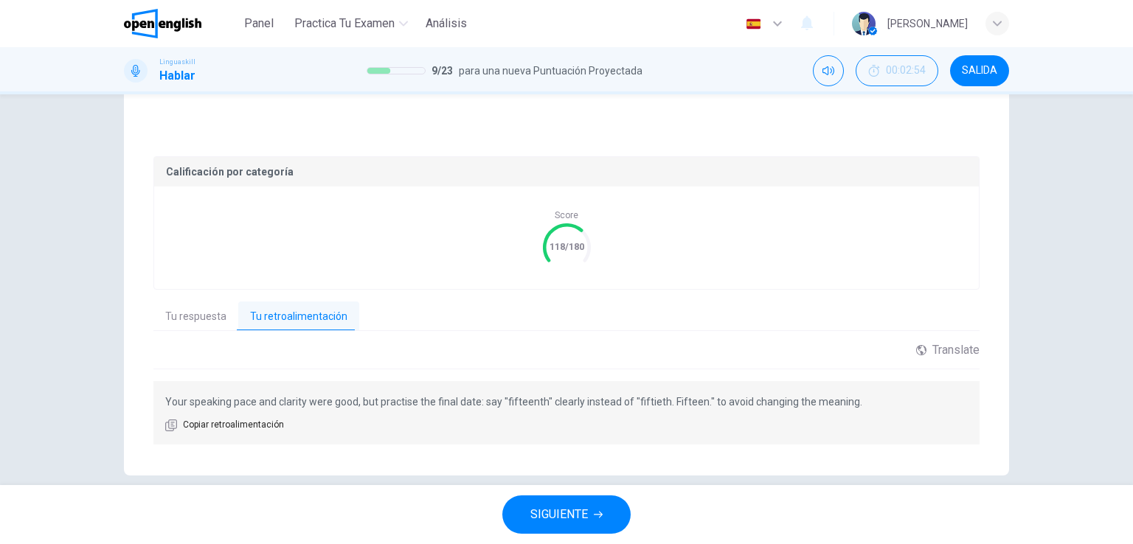
click at [181, 322] on button "Tu respuesta" at bounding box center [195, 317] width 85 height 31
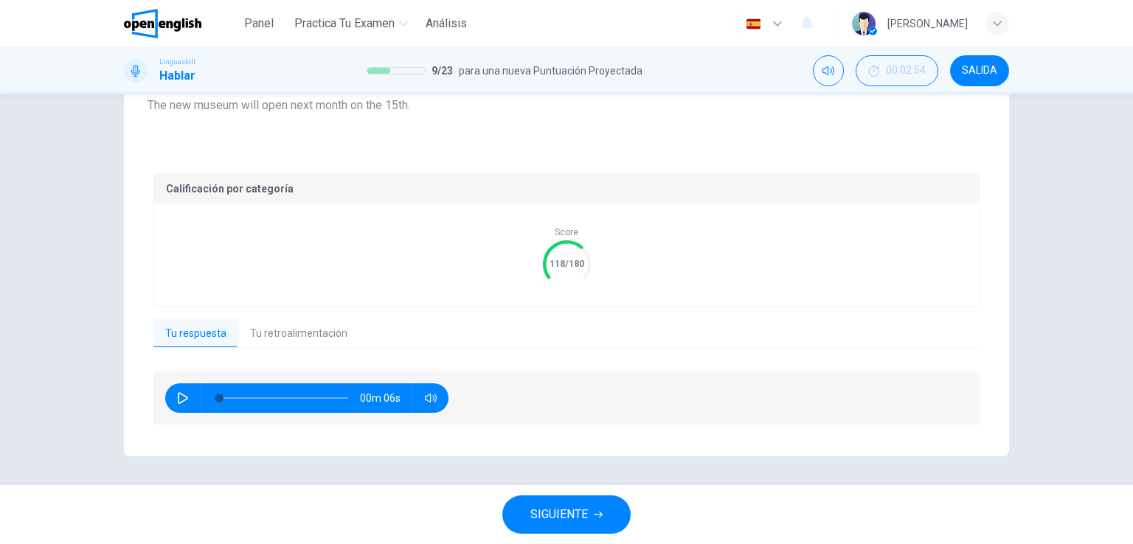
click at [171, 397] on button "button" at bounding box center [183, 399] width 24 height 30
click at [177, 400] on icon "button" at bounding box center [183, 398] width 12 height 12
type input "**"
click at [547, 519] on span "SIGUIENTE" at bounding box center [559, 515] width 58 height 21
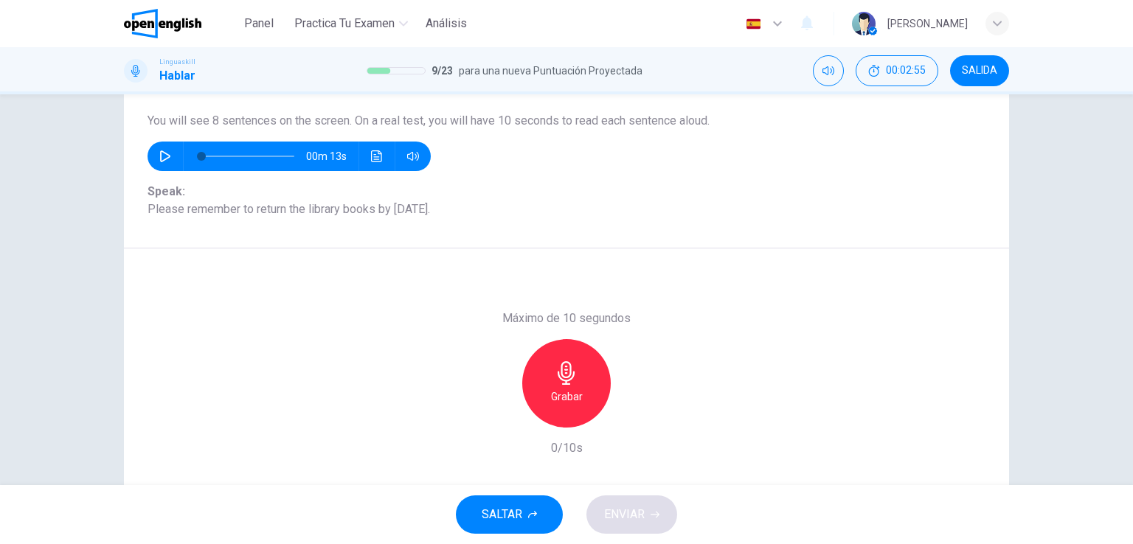
scroll to position [118, 0]
click at [558, 385] on div "Grabar" at bounding box center [566, 383] width 89 height 89
click at [570, 380] on icon "button" at bounding box center [567, 374] width 24 height 24
click at [641, 513] on span "ENVIAR" at bounding box center [624, 515] width 41 height 21
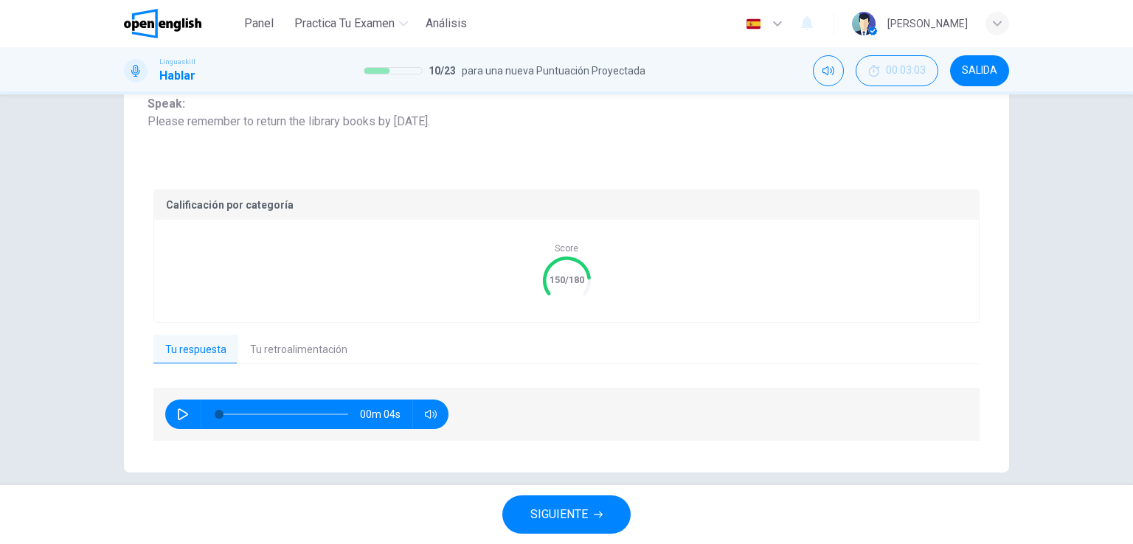
click at [543, 277] on icon "150/180" at bounding box center [567, 281] width 48 height 48
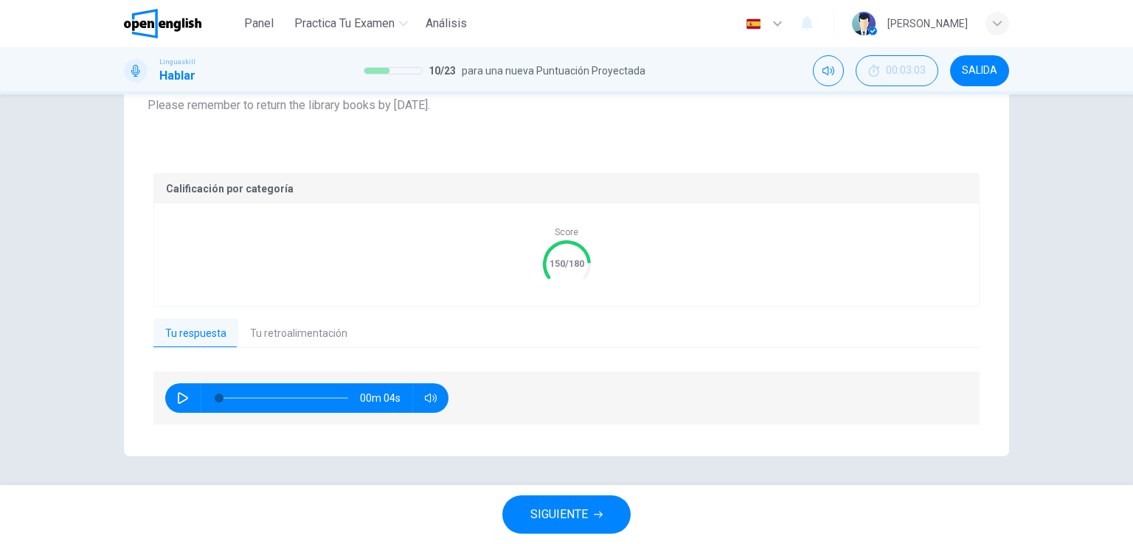
click at [280, 331] on button "Tu retroalimentación" at bounding box center [298, 334] width 121 height 31
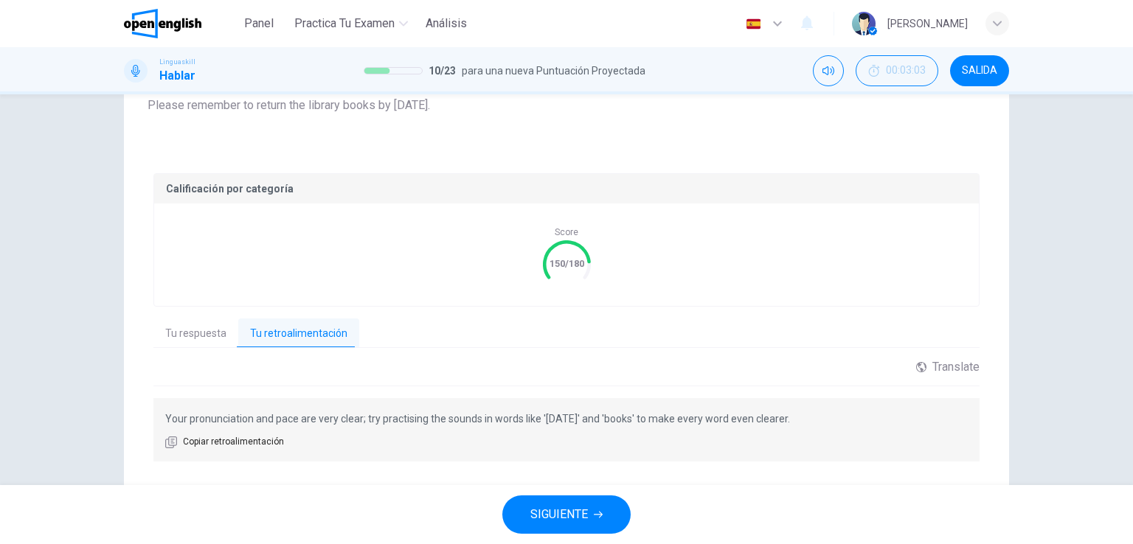
click at [587, 518] on span "SIGUIENTE" at bounding box center [559, 515] width 58 height 21
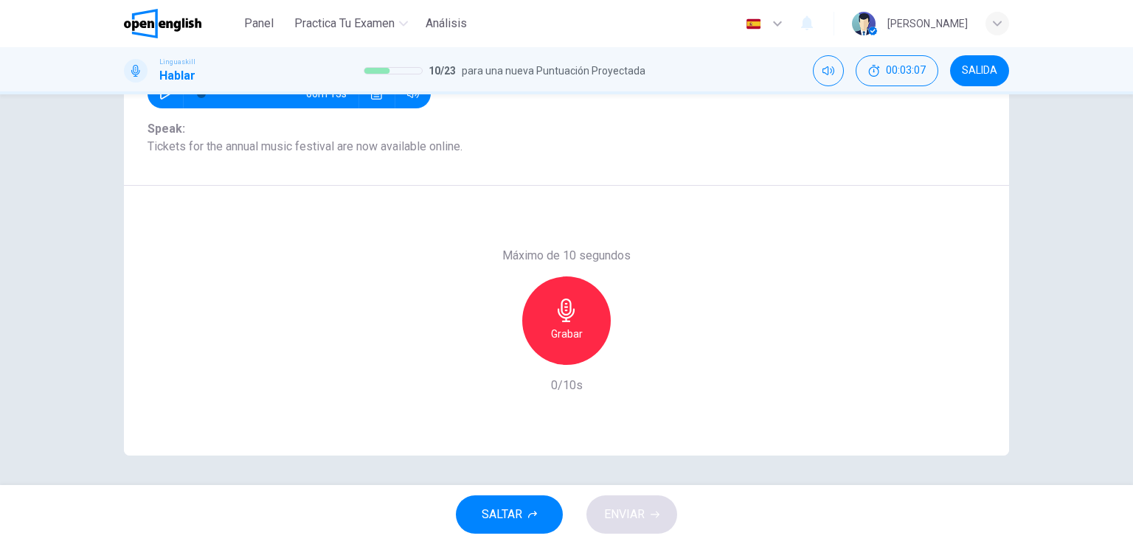
click at [562, 325] on h6 "Grabar" at bounding box center [567, 334] width 32 height 18
click at [578, 336] on h6 "Detener" at bounding box center [567, 334] width 38 height 18
click at [643, 499] on button "ENVIAR" at bounding box center [632, 515] width 91 height 38
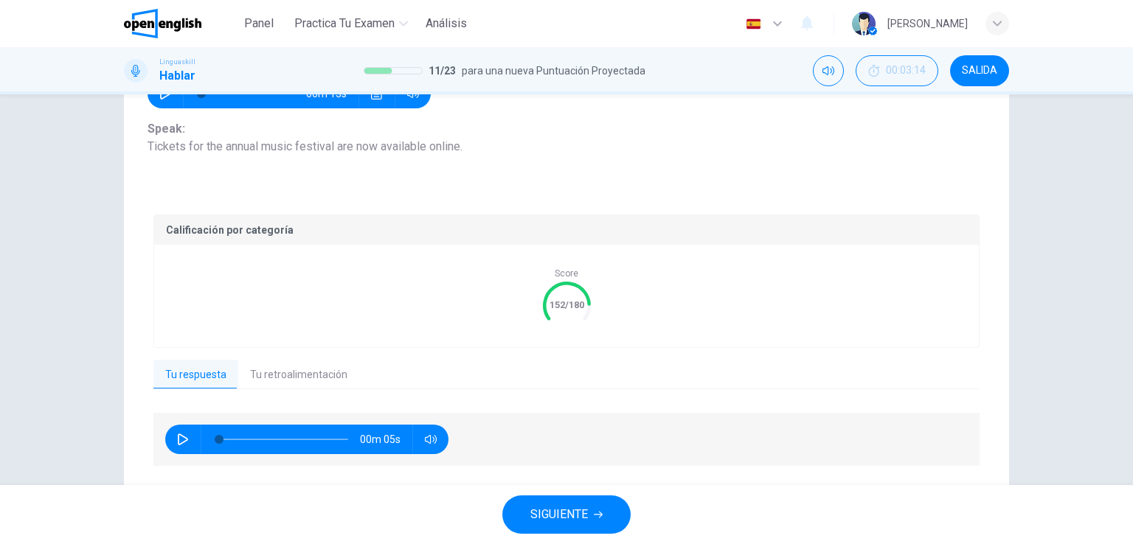
click at [589, 516] on button "SIGUIENTE" at bounding box center [566, 515] width 128 height 38
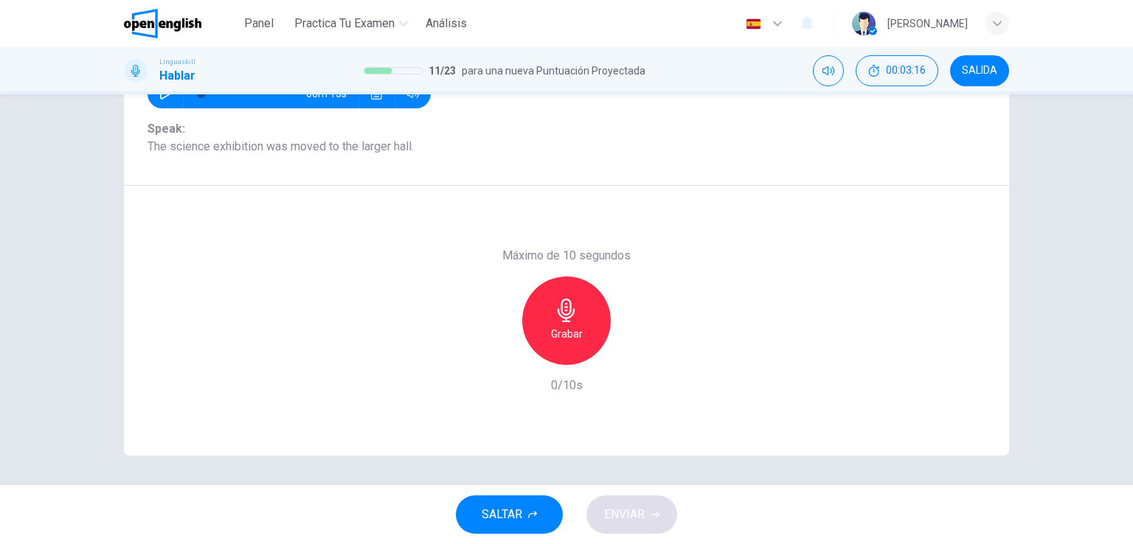
click at [558, 322] on div "Grabar" at bounding box center [566, 321] width 89 height 89
click at [556, 331] on h6 "Detener" at bounding box center [567, 334] width 38 height 18
click at [606, 505] on span "ENVIAR" at bounding box center [624, 515] width 41 height 21
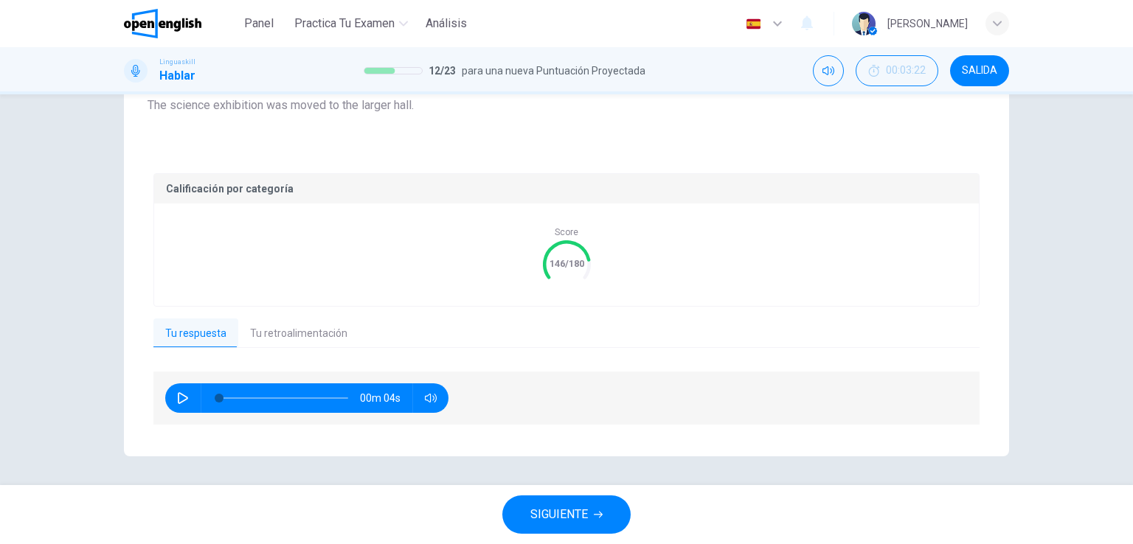
click at [571, 508] on span "SIGUIENTE" at bounding box center [559, 515] width 58 height 21
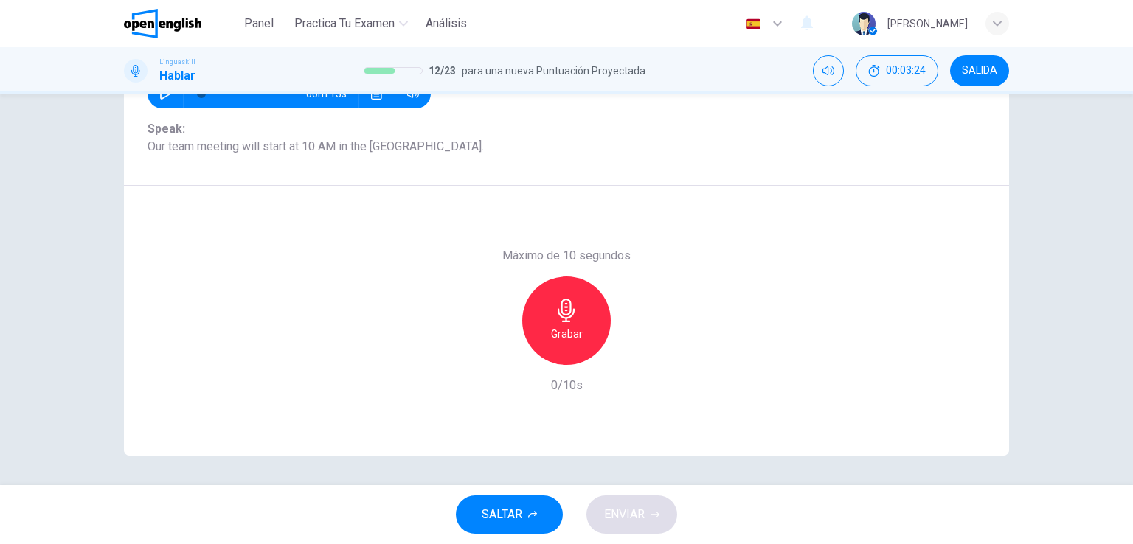
click at [555, 319] on icon "button" at bounding box center [567, 311] width 24 height 24
click at [580, 322] on div "Detener" at bounding box center [566, 321] width 89 height 89
click at [646, 519] on button "ENVIAR" at bounding box center [632, 515] width 91 height 38
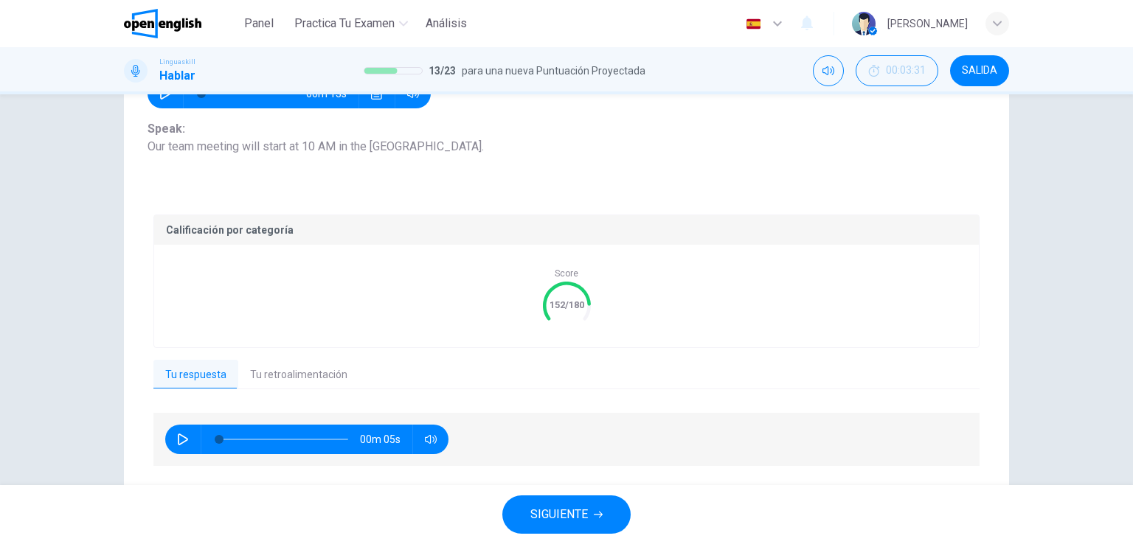
click at [567, 507] on span "SIGUIENTE" at bounding box center [559, 515] width 58 height 21
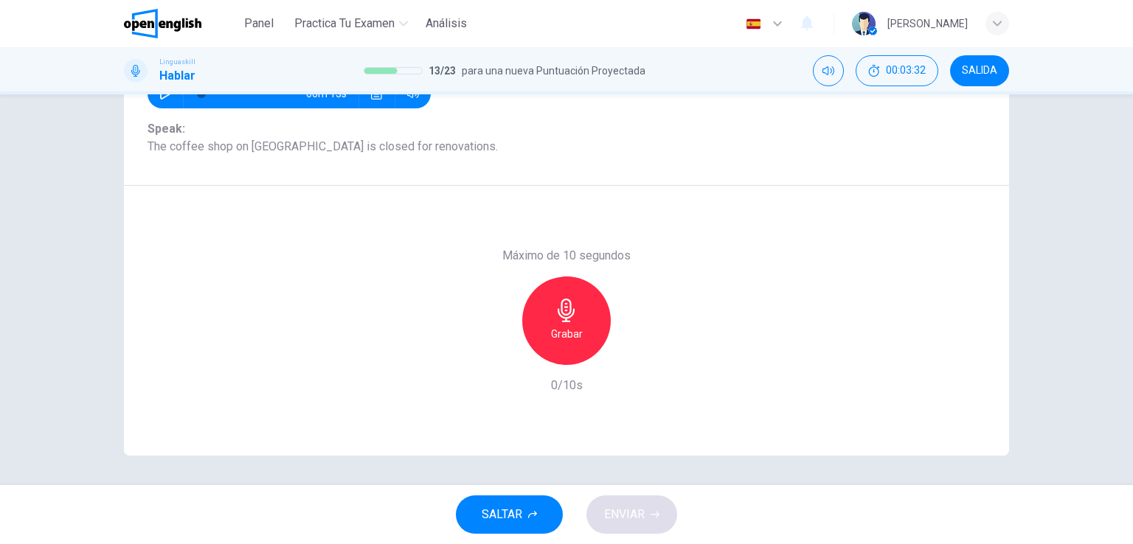
click at [551, 334] on h6 "Grabar" at bounding box center [567, 334] width 32 height 18
click at [567, 322] on div "Detener" at bounding box center [566, 321] width 89 height 89
click at [640, 516] on span "ENVIAR" at bounding box center [624, 515] width 41 height 21
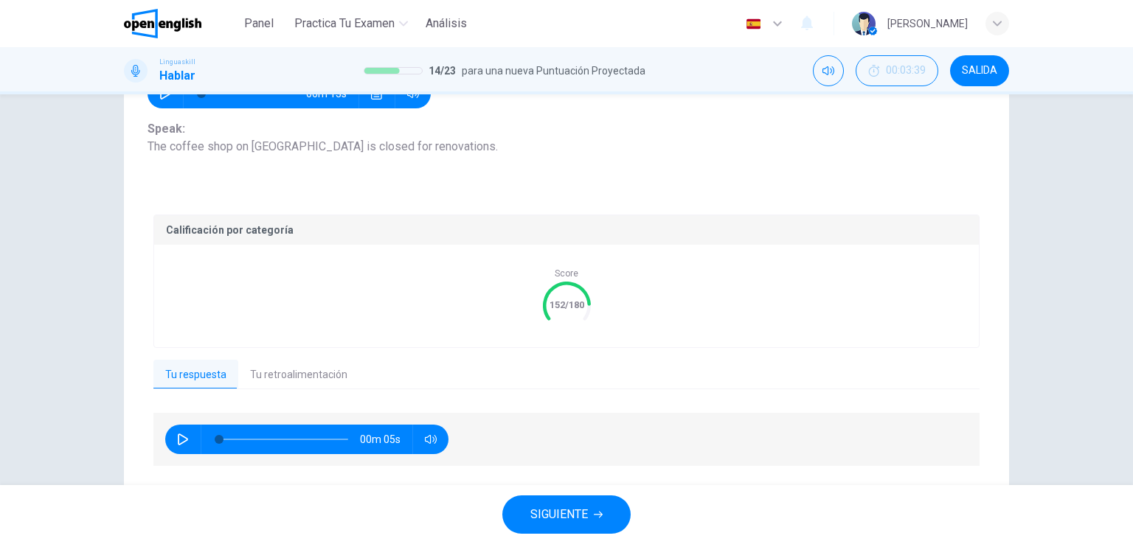
click at [578, 513] on span "SIGUIENTE" at bounding box center [559, 515] width 58 height 21
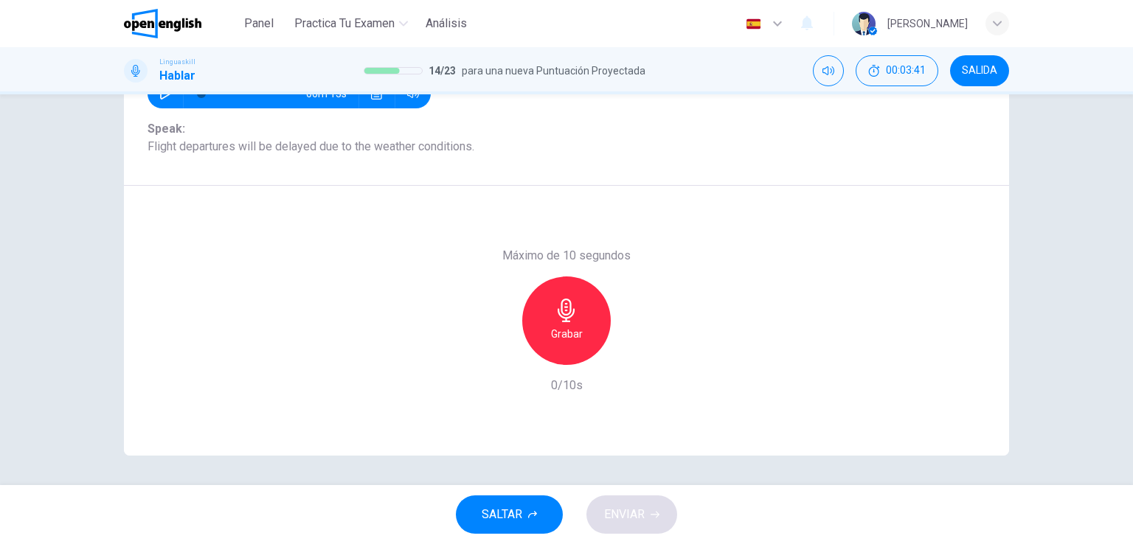
click at [568, 316] on icon "button" at bounding box center [566, 311] width 17 height 24
click at [579, 329] on h6 "Detener" at bounding box center [567, 334] width 38 height 18
click at [648, 513] on button "ENVIAR" at bounding box center [632, 515] width 91 height 38
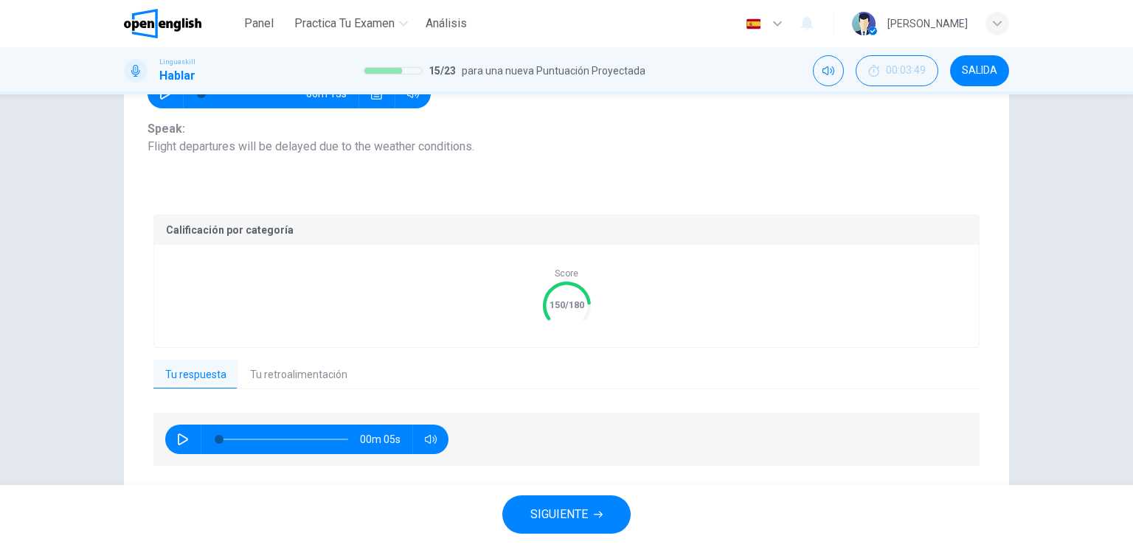
click at [596, 497] on button "SIGUIENTE" at bounding box center [566, 515] width 128 height 38
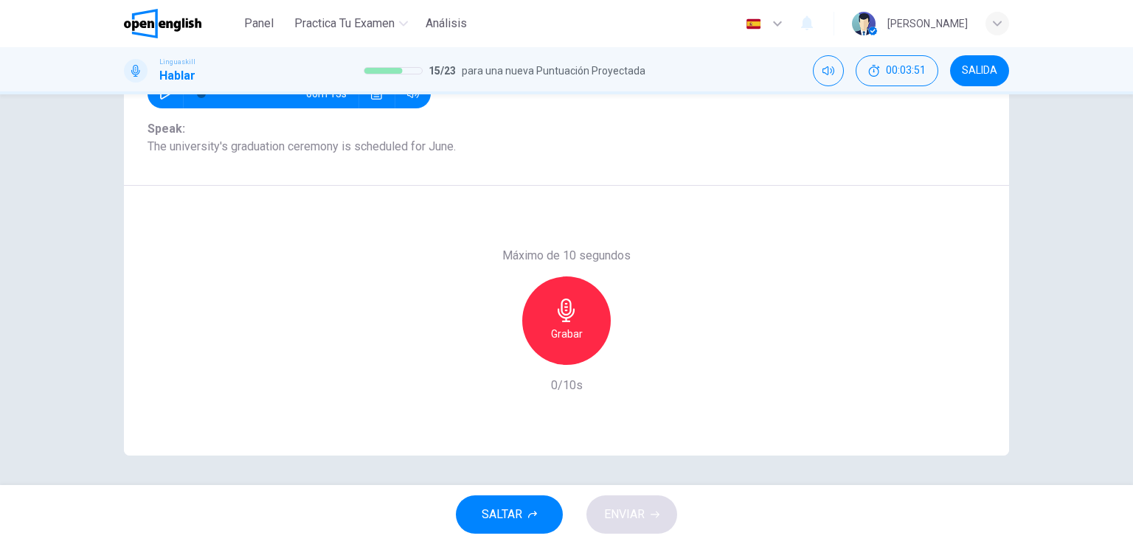
click at [556, 325] on h6 "Grabar" at bounding box center [567, 334] width 32 height 18
click at [567, 319] on icon "button" at bounding box center [567, 311] width 24 height 24
click at [641, 521] on span "ENVIAR" at bounding box center [624, 515] width 41 height 21
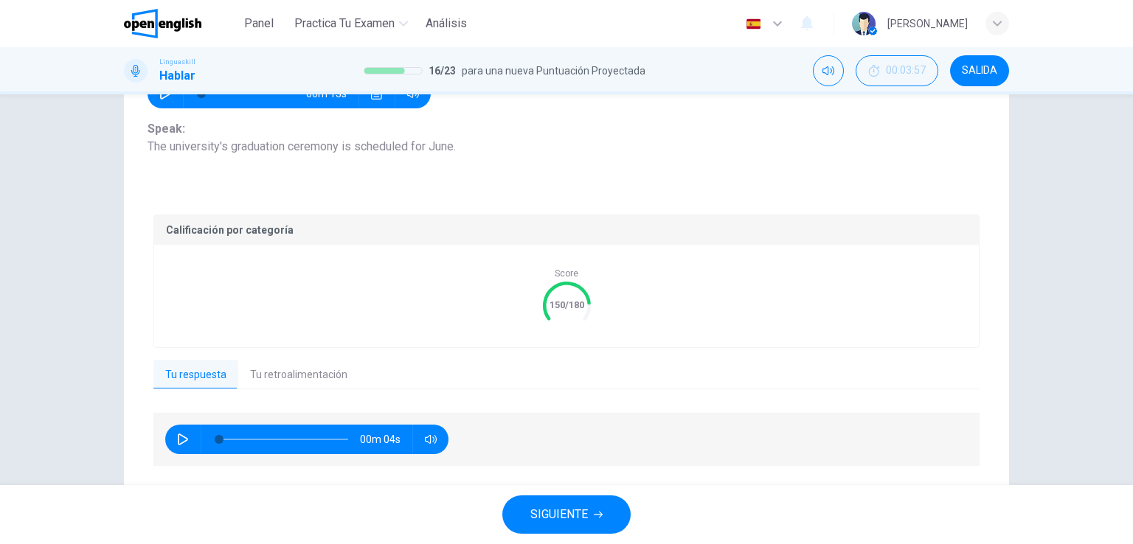
click at [577, 518] on span "SIGUIENTE" at bounding box center [559, 515] width 58 height 21
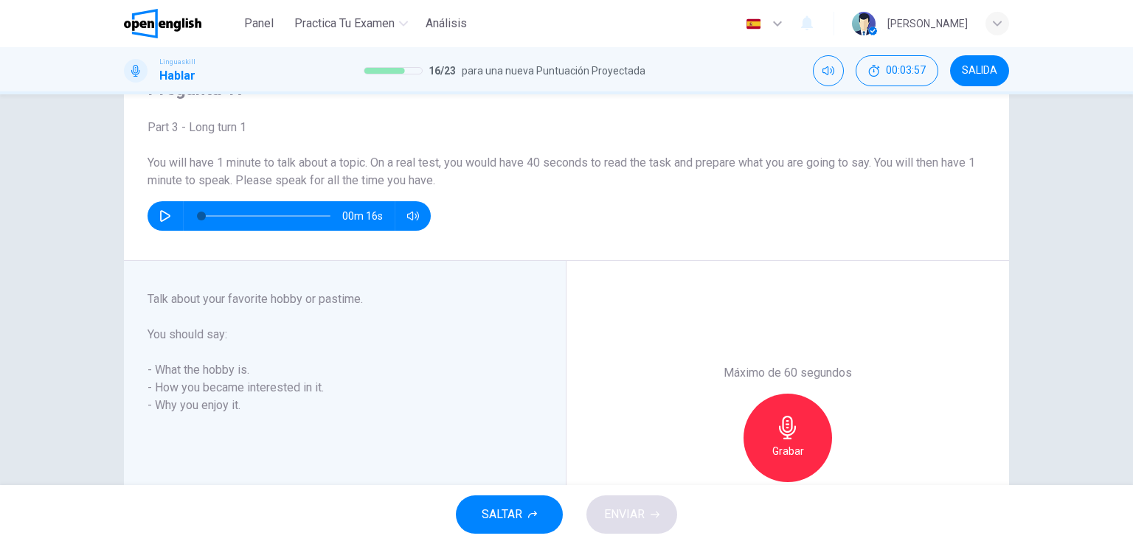
scroll to position [97, 0]
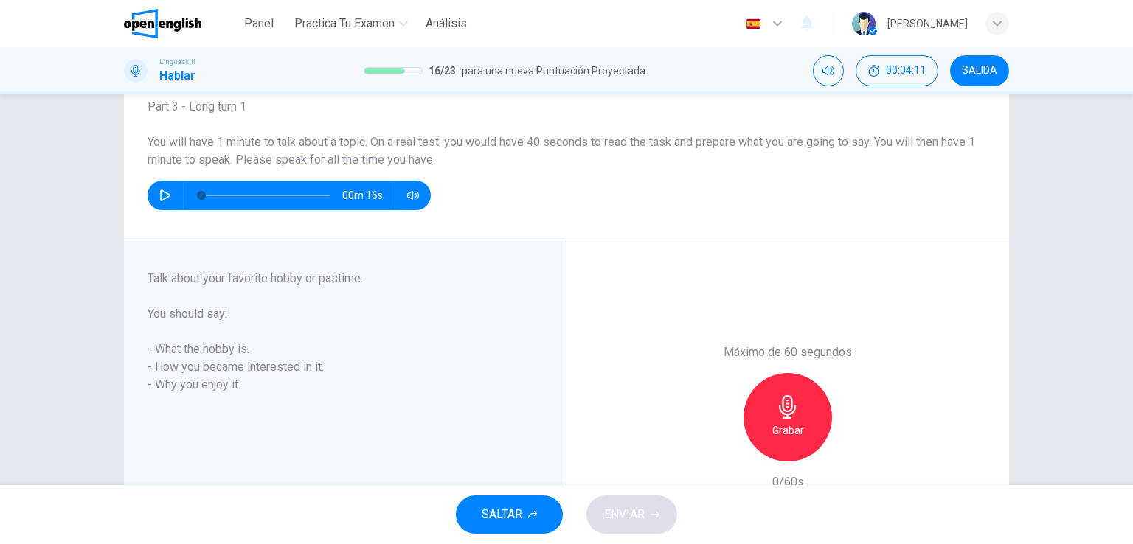
click at [159, 192] on icon "button" at bounding box center [165, 196] width 12 height 12
click at [165, 199] on icon "button" at bounding box center [165, 195] width 8 height 9
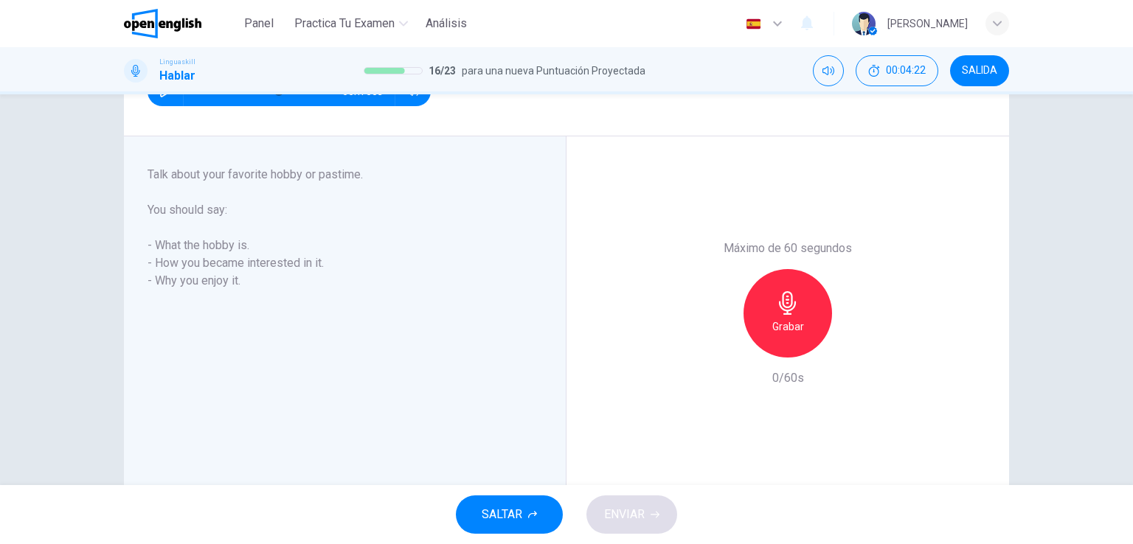
scroll to position [207, 0]
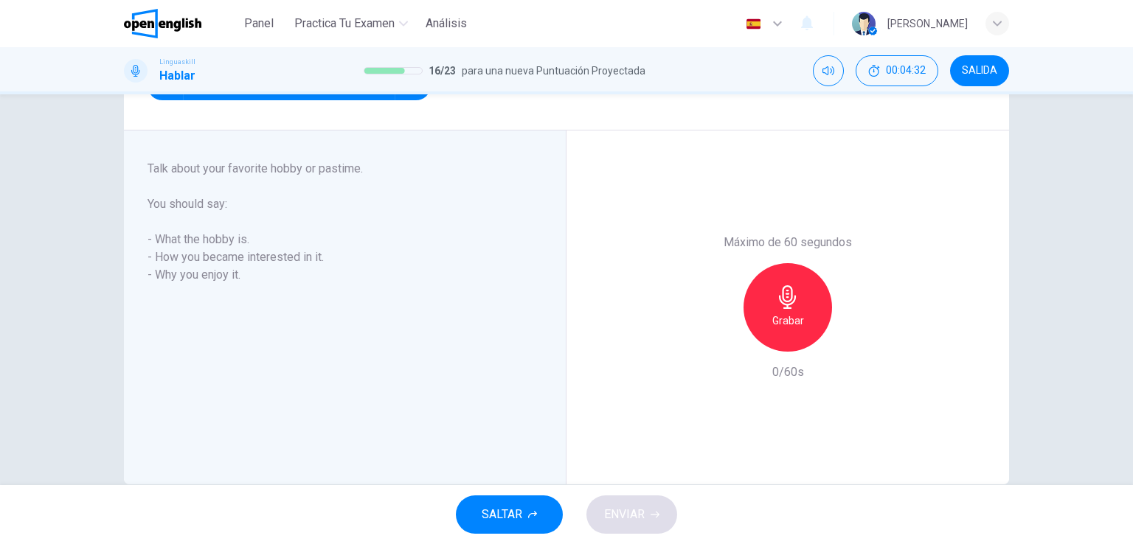
click at [787, 310] on div "Grabar" at bounding box center [788, 307] width 89 height 89
click at [648, 510] on button "ENVIAR" at bounding box center [632, 515] width 91 height 38
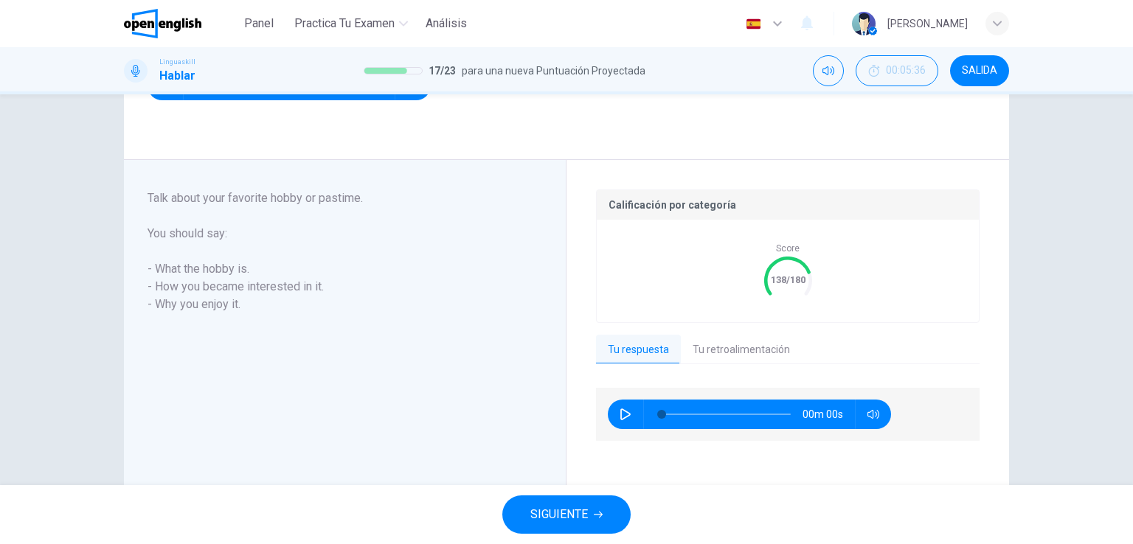
type input "*"
click at [746, 353] on button "Tu retroalimentación" at bounding box center [741, 350] width 121 height 31
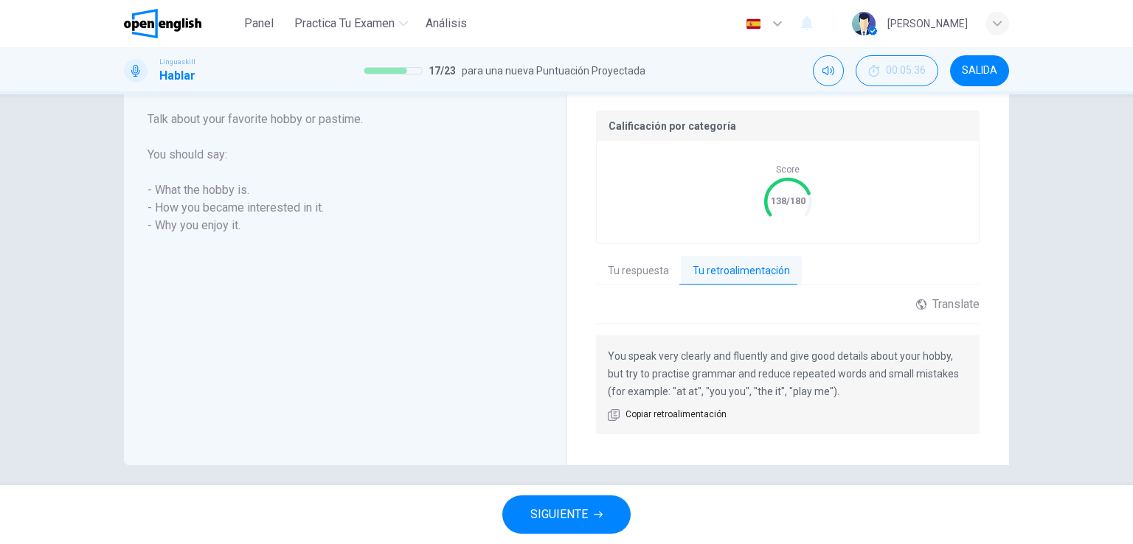
scroll to position [295, 0]
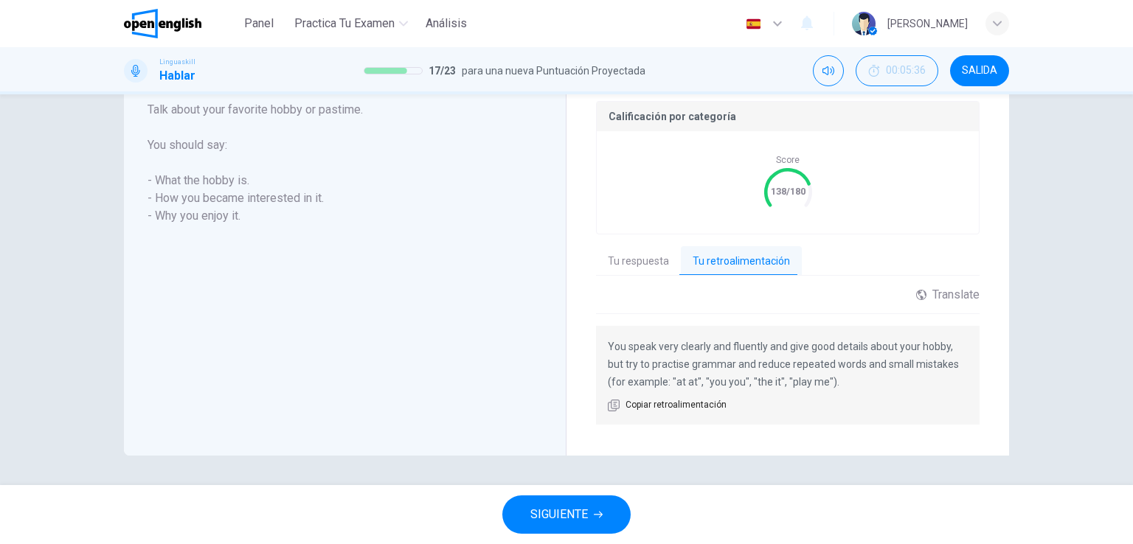
click at [655, 263] on button "Tu respuesta" at bounding box center [638, 261] width 85 height 31
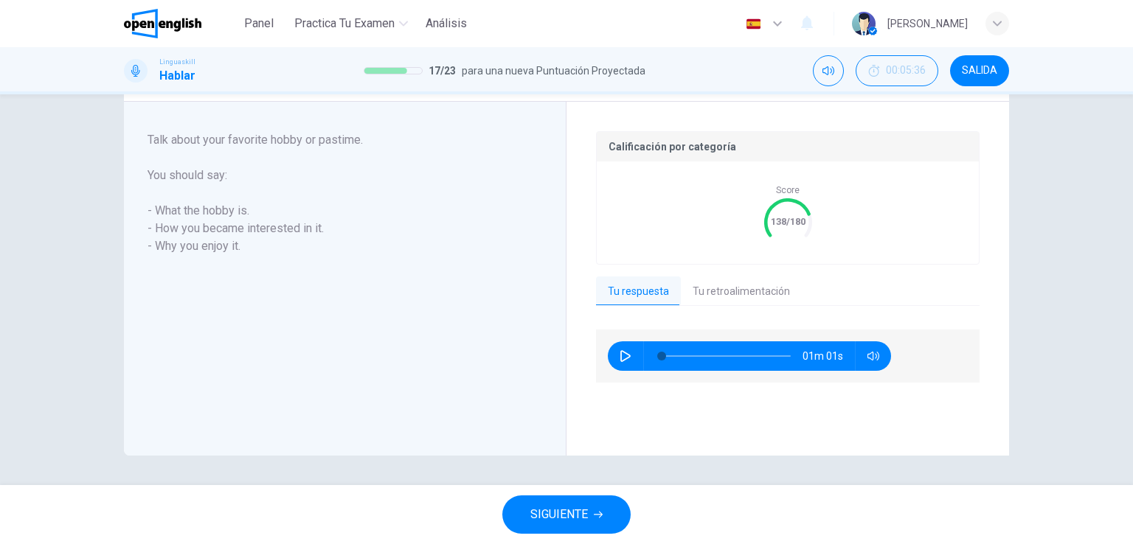
click at [592, 516] on button "SIGUIENTE" at bounding box center [566, 515] width 128 height 38
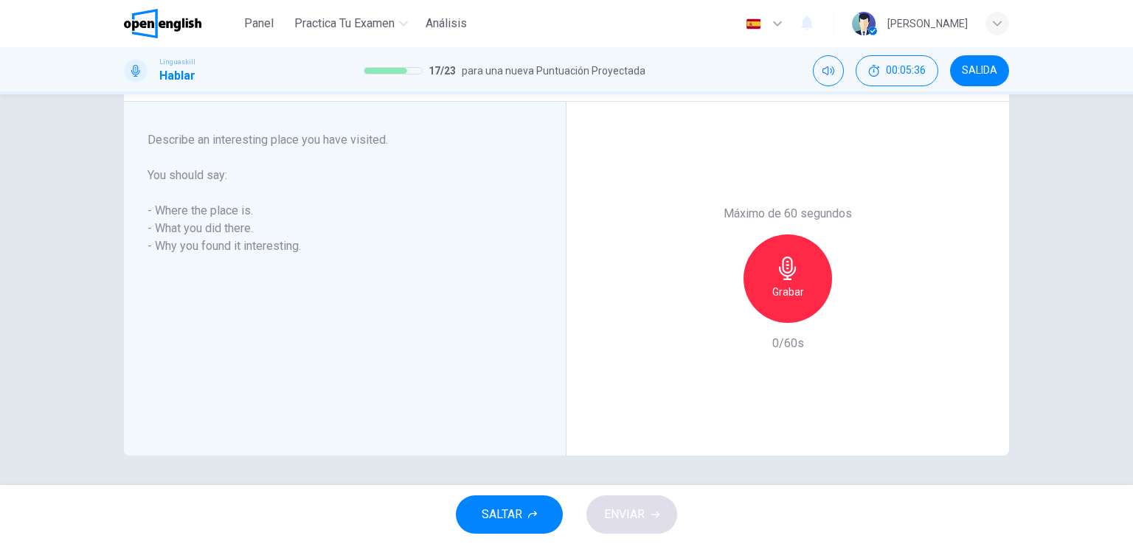
scroll to position [235, 0]
click at [776, 278] on icon "button" at bounding box center [788, 269] width 24 height 24
click at [603, 528] on button "ENVIAR" at bounding box center [632, 515] width 91 height 38
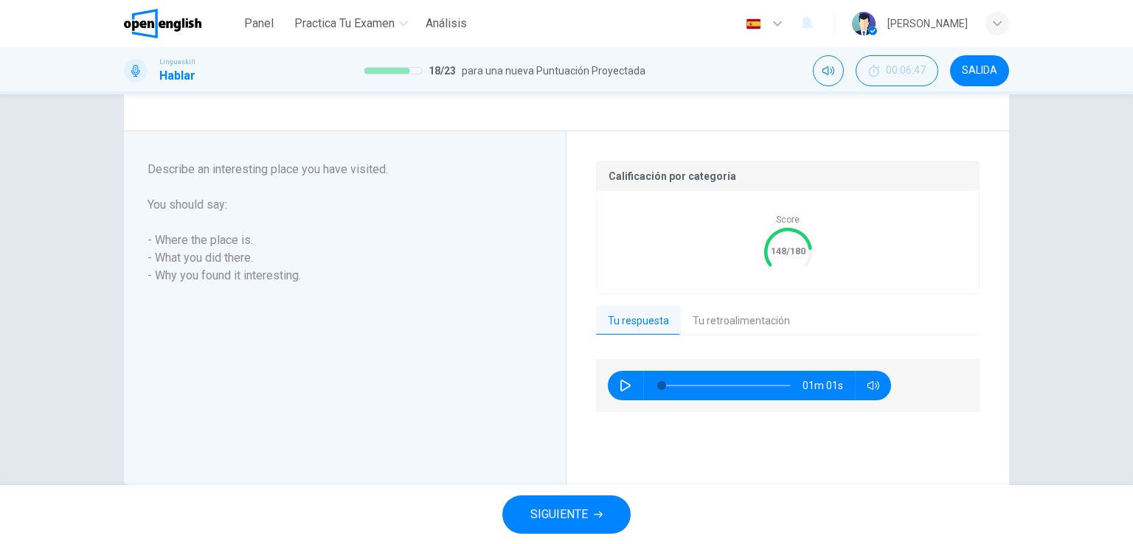
click at [599, 523] on button "SIGUIENTE" at bounding box center [566, 515] width 128 height 38
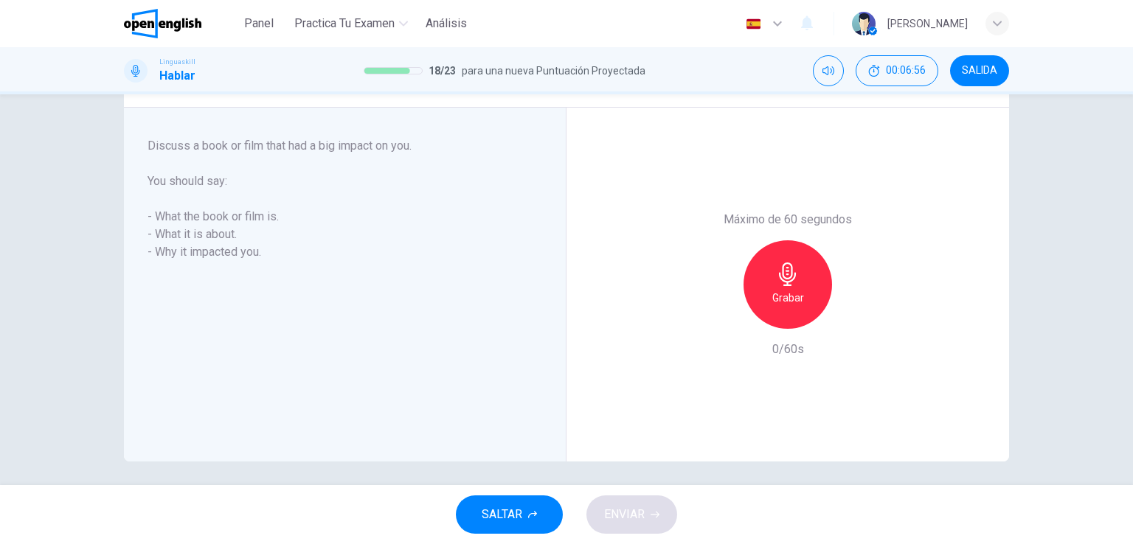
scroll to position [233, 0]
click at [776, 278] on icon "button" at bounding box center [788, 271] width 24 height 24
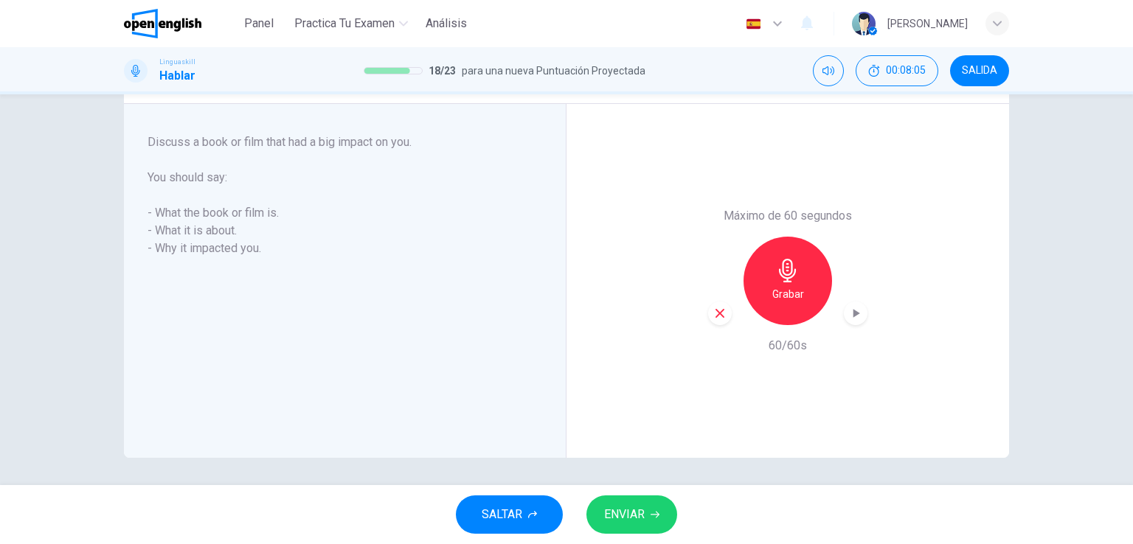
click at [644, 513] on span "ENVIAR" at bounding box center [624, 515] width 41 height 21
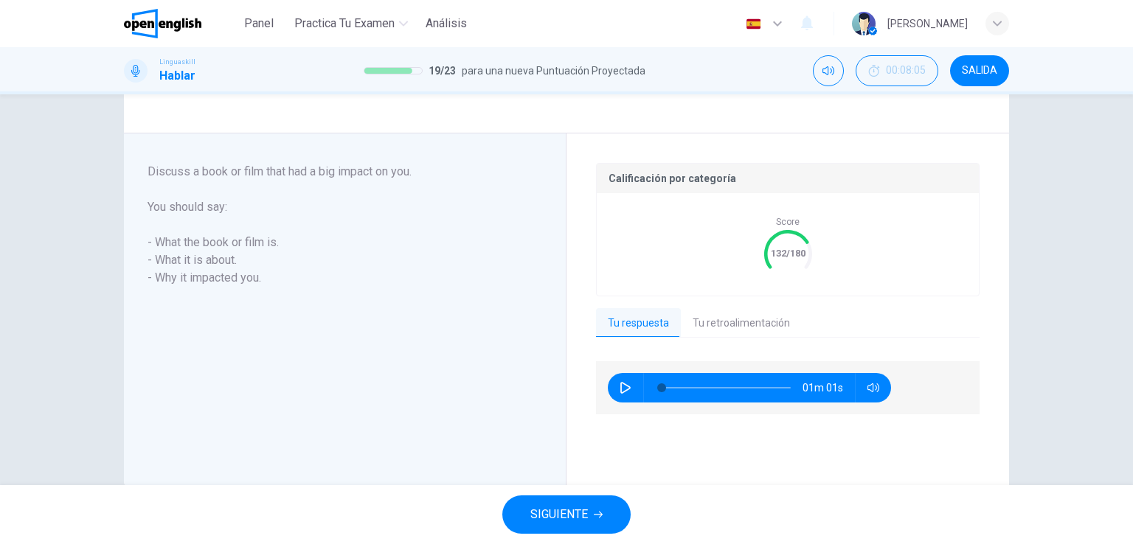
click at [713, 328] on button "Tu retroalimentación" at bounding box center [741, 323] width 121 height 31
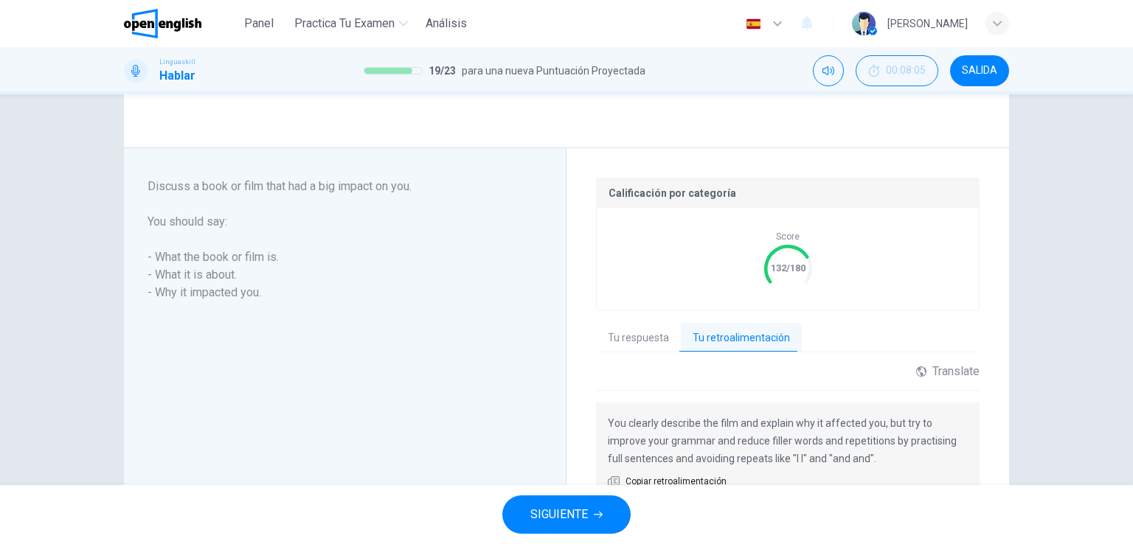
scroll to position [216, 0]
click at [596, 511] on icon "button" at bounding box center [598, 515] width 9 height 9
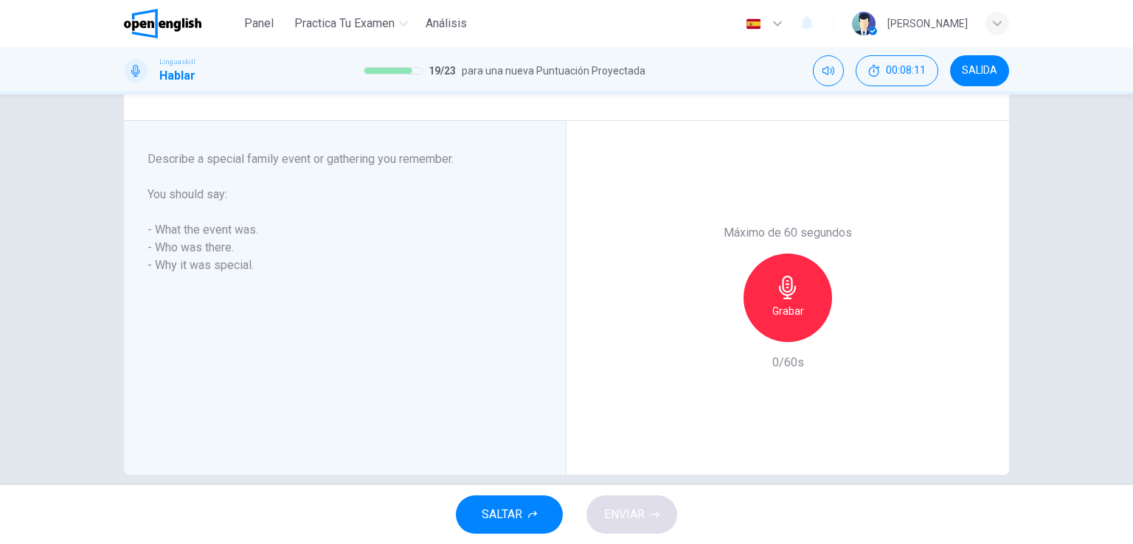
click at [780, 302] on h6 "Grabar" at bounding box center [788, 311] width 32 height 18
click at [646, 519] on button "ENVIAR" at bounding box center [632, 515] width 91 height 38
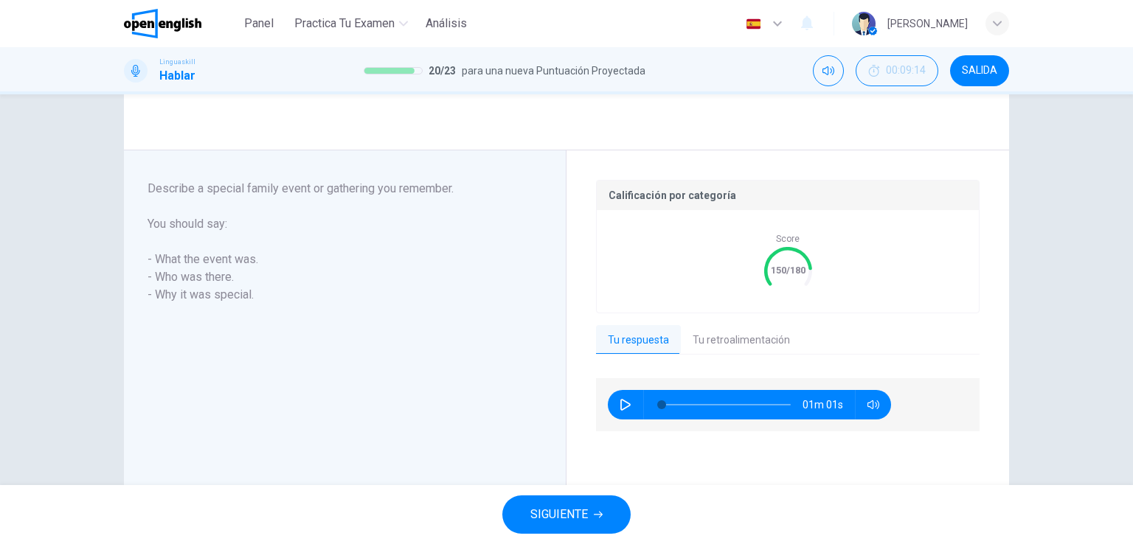
click at [588, 512] on button "SIGUIENTE" at bounding box center [566, 515] width 128 height 38
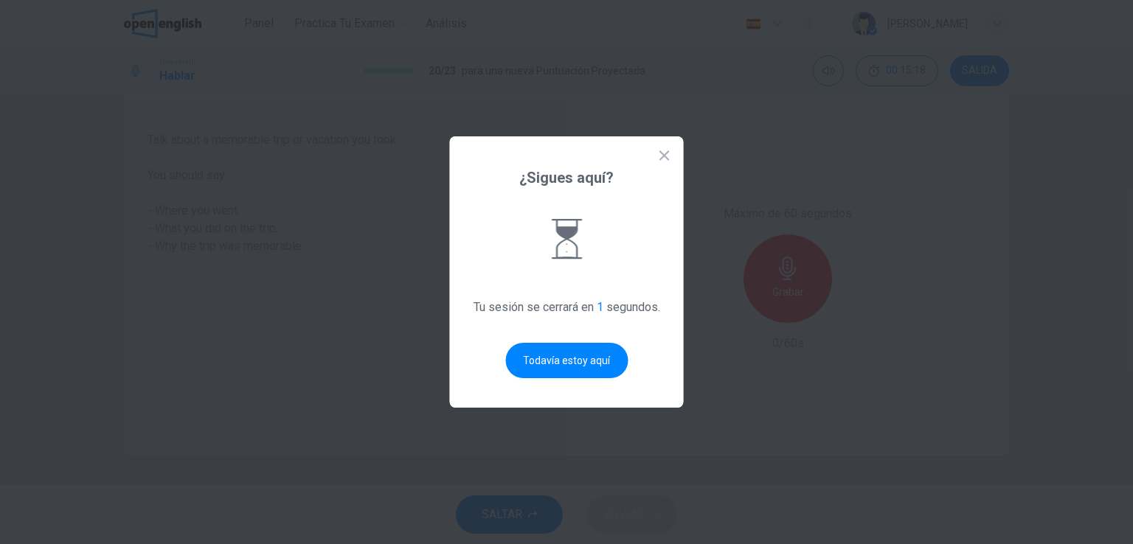
scroll to position [0, 0]
